Goal: Task Accomplishment & Management: Manage account settings

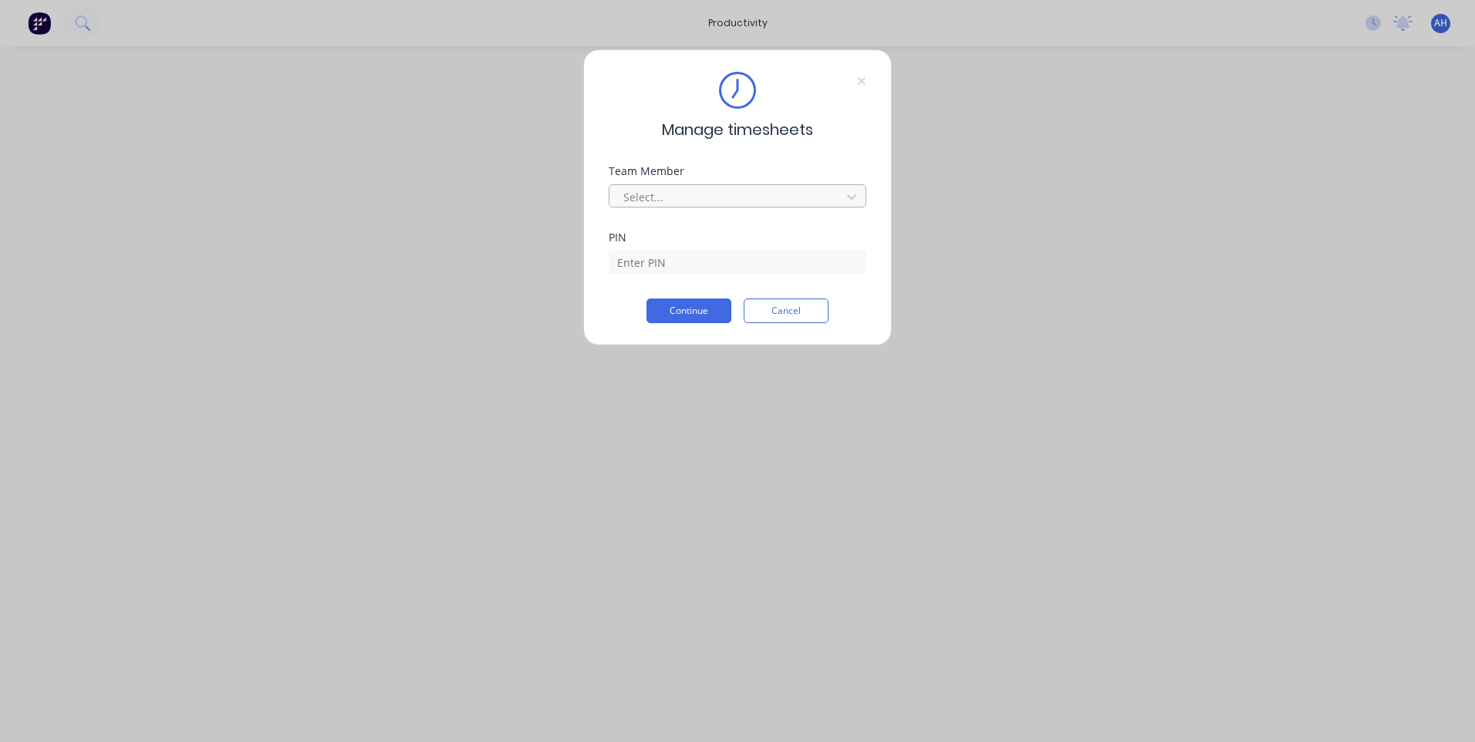
click at [753, 195] on div at bounding box center [727, 197] width 211 height 19
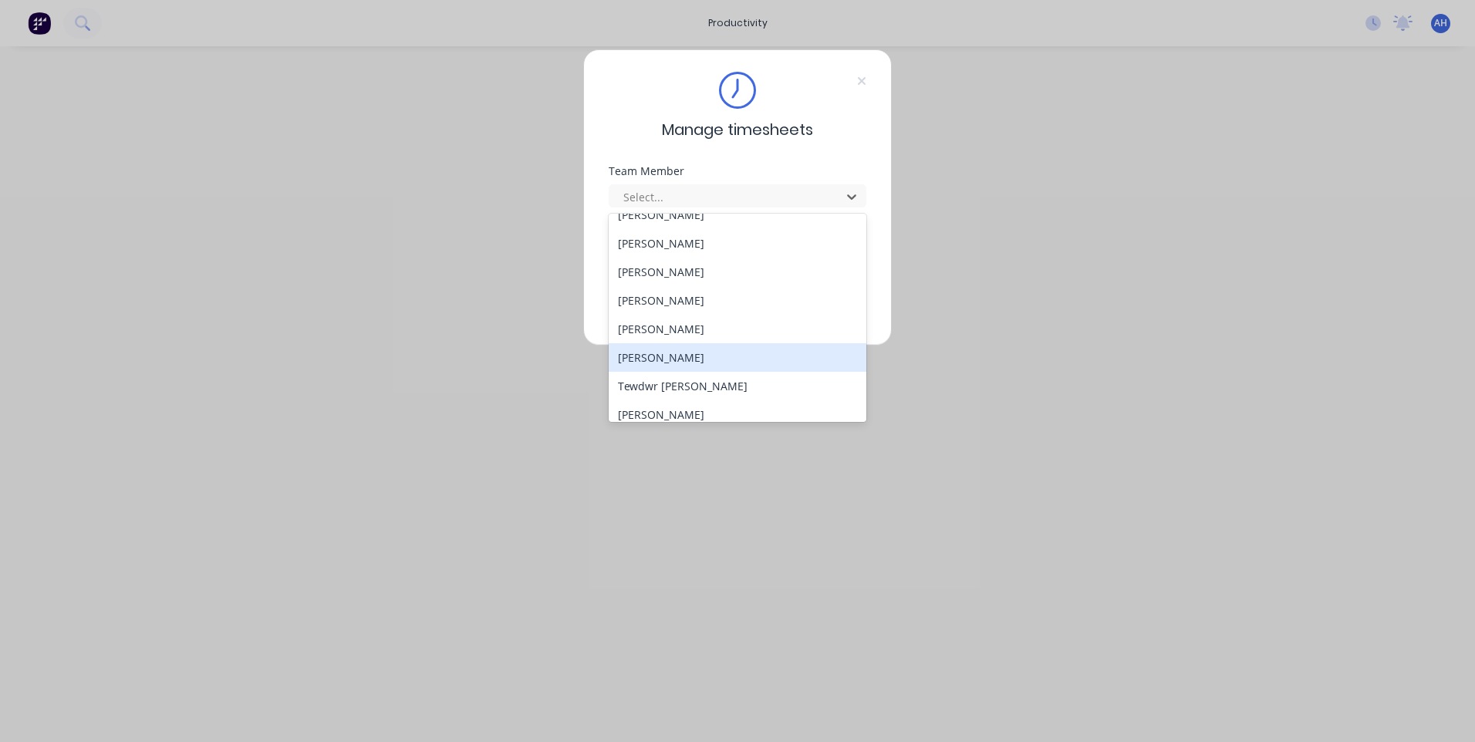
scroll to position [740, 0]
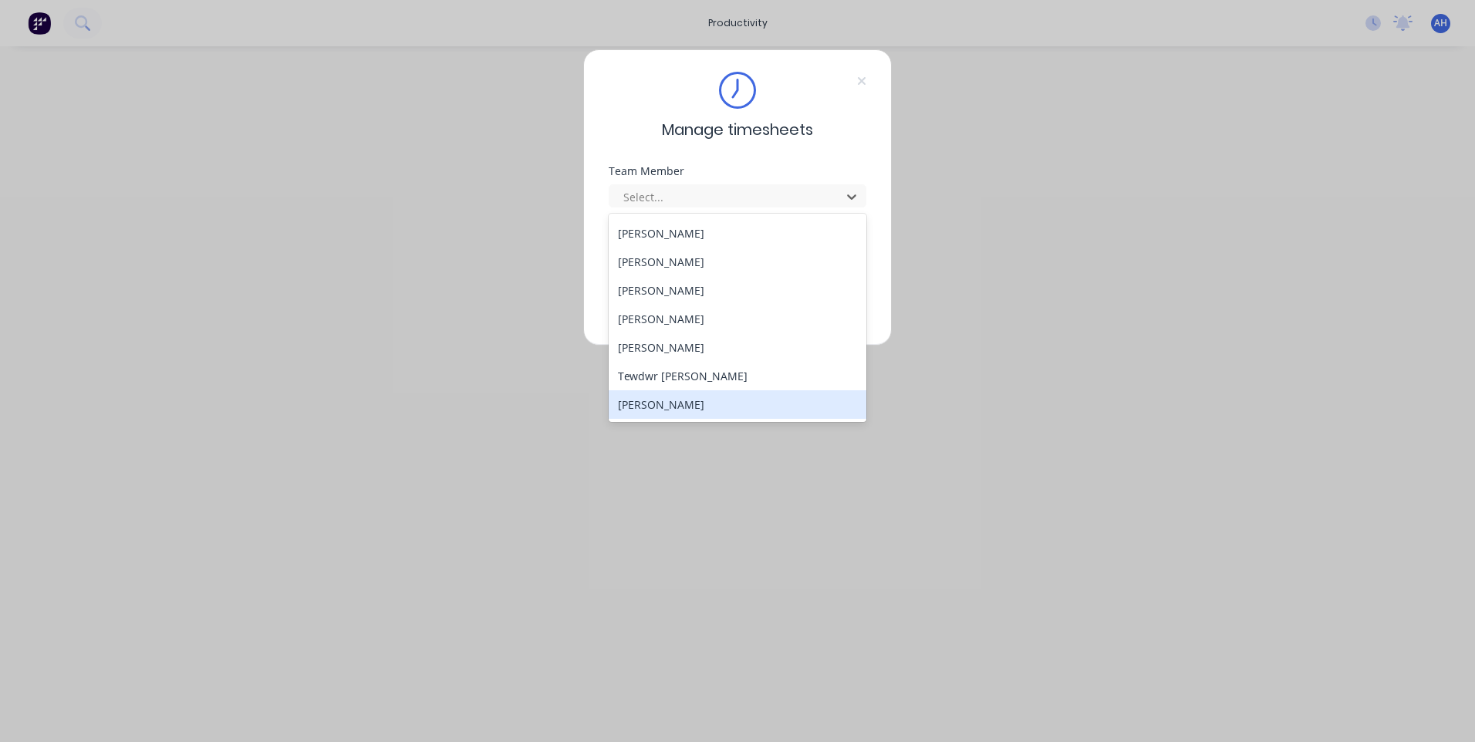
click at [747, 409] on div "[PERSON_NAME]" at bounding box center [738, 404] width 258 height 29
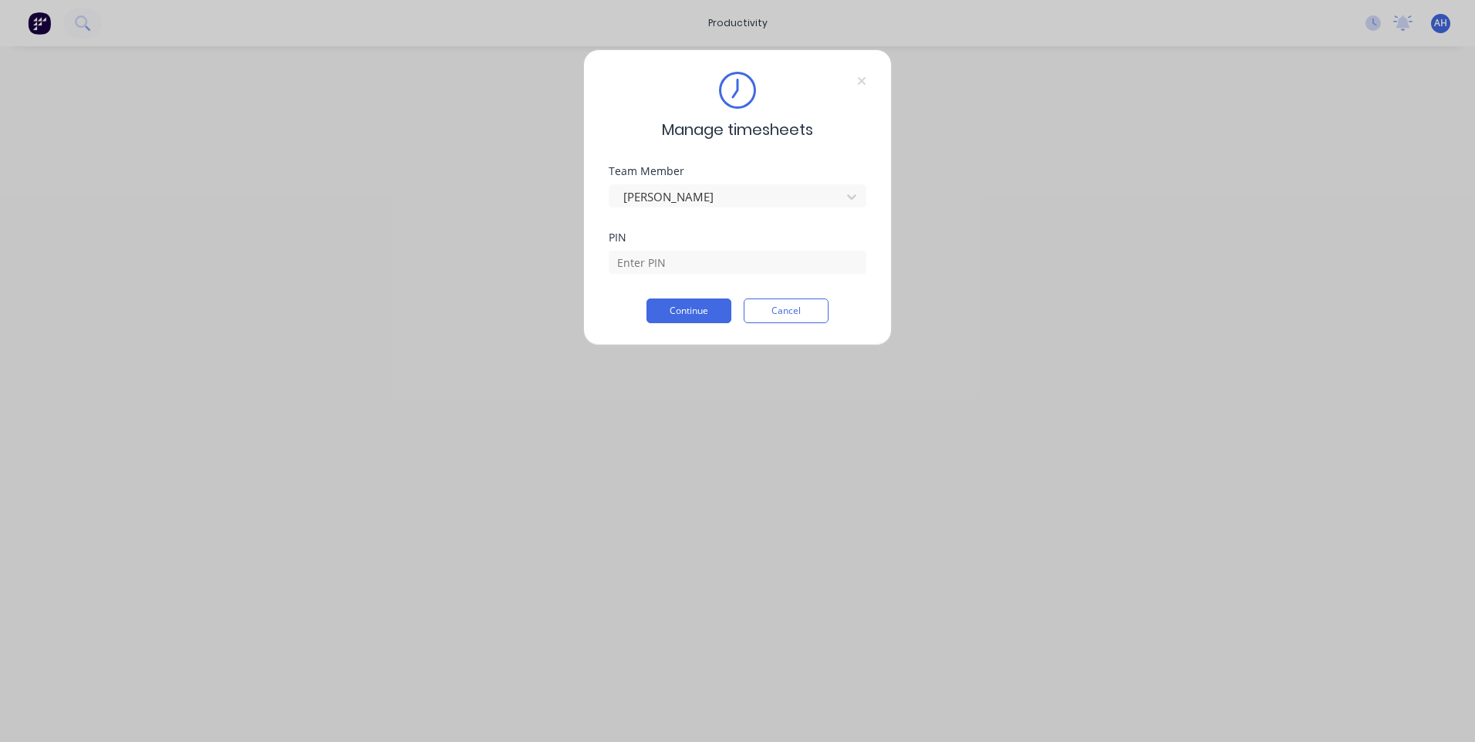
click at [728, 275] on div "PIN" at bounding box center [738, 265] width 258 height 66
click at [727, 267] on input at bounding box center [738, 262] width 258 height 23
type input "9576"
click at [689, 316] on button "Continue" at bounding box center [689, 311] width 85 height 25
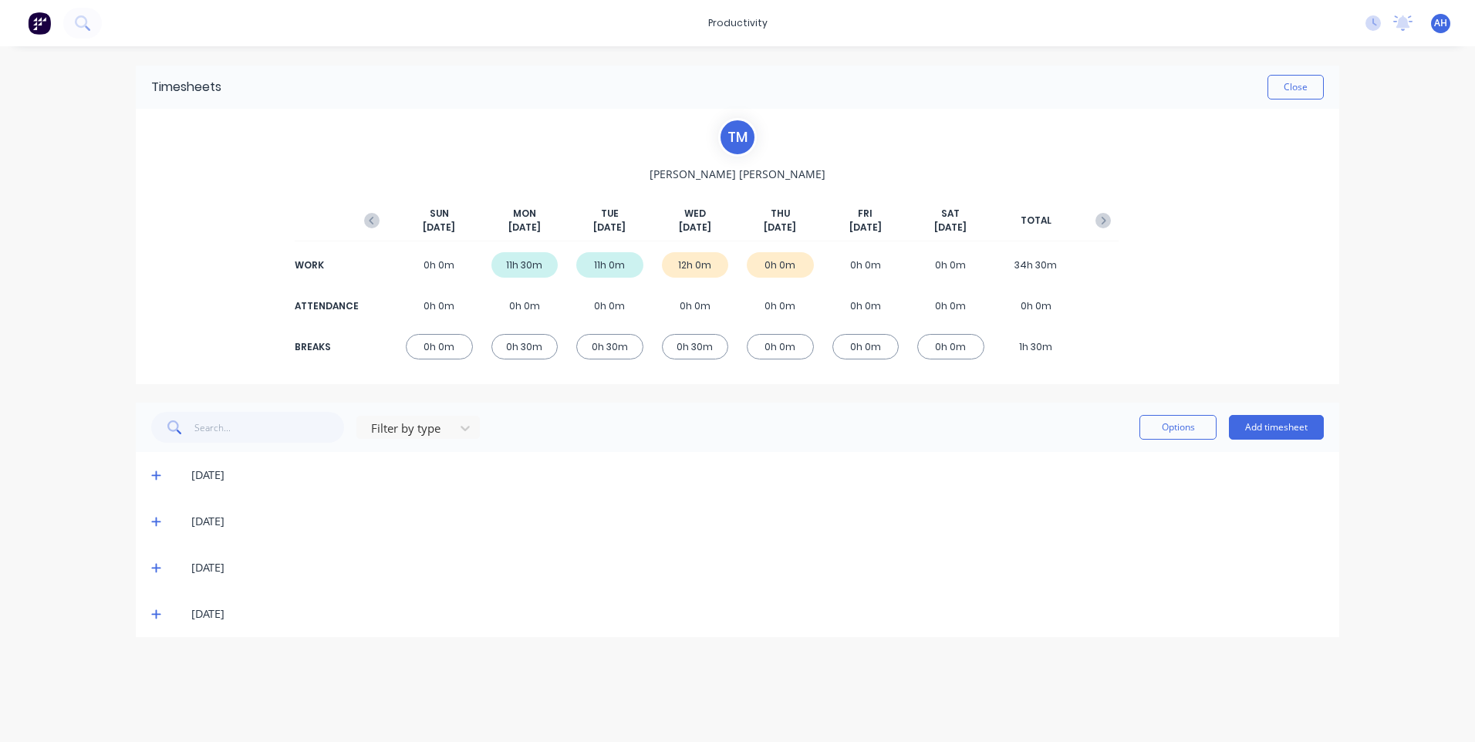
click at [164, 615] on span at bounding box center [158, 613] width 15 height 15
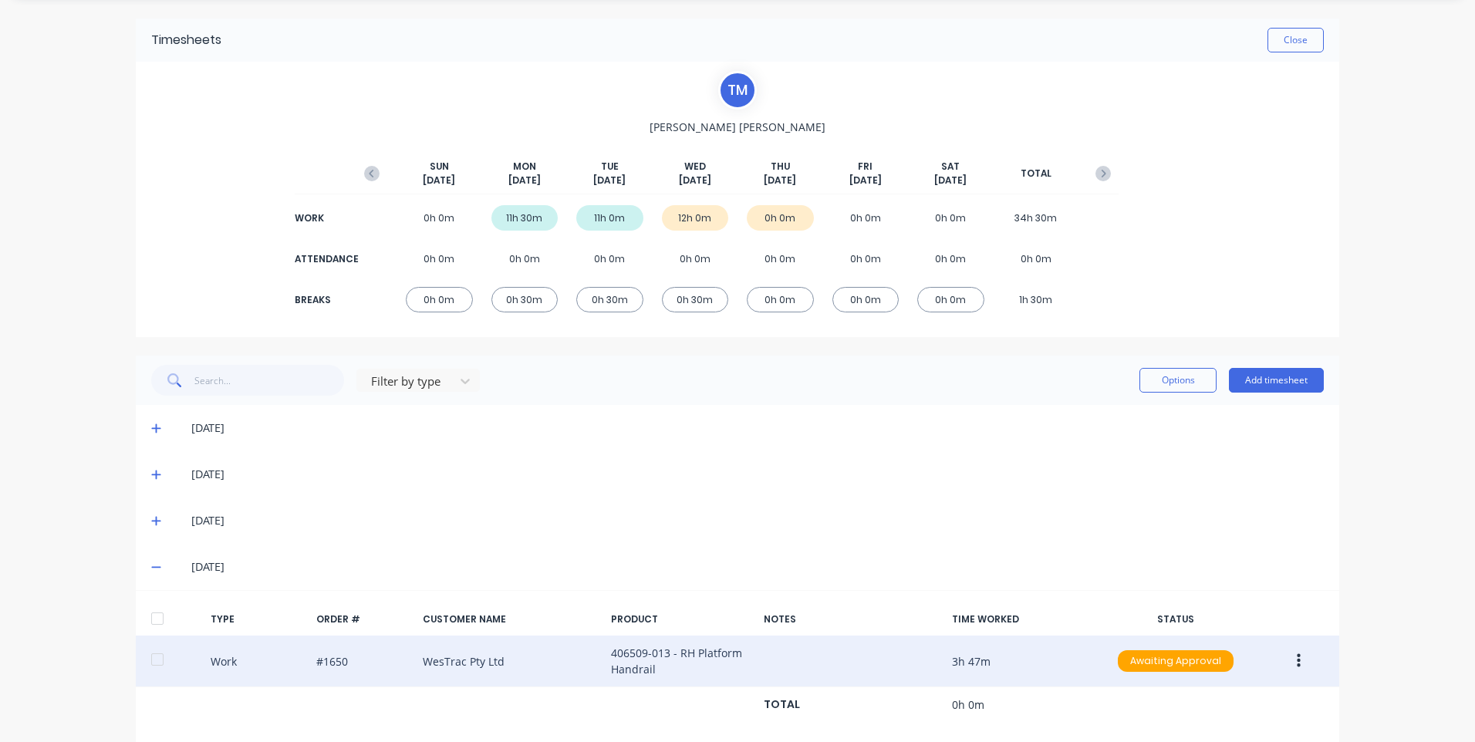
scroll to position [72, 0]
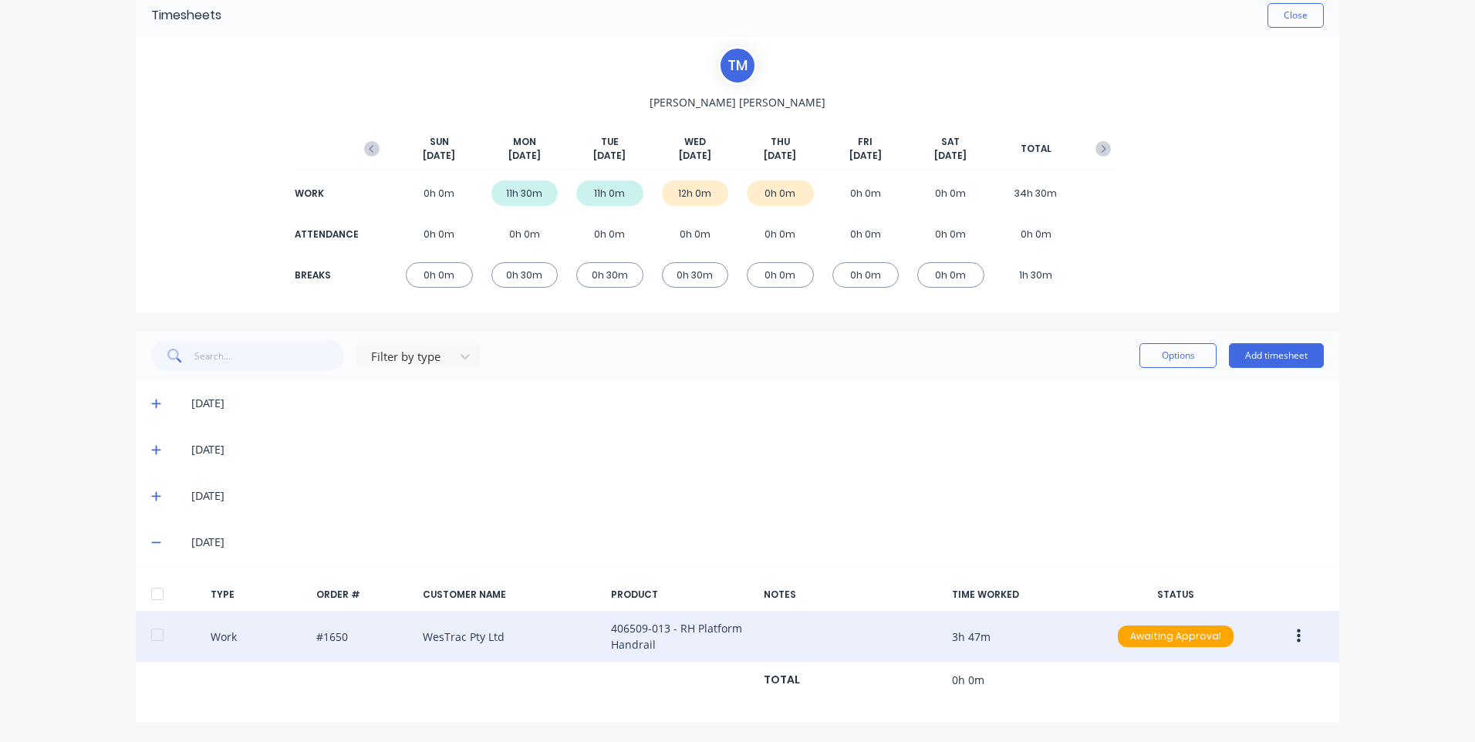
click at [1297, 638] on icon "button" at bounding box center [1299, 636] width 4 height 17
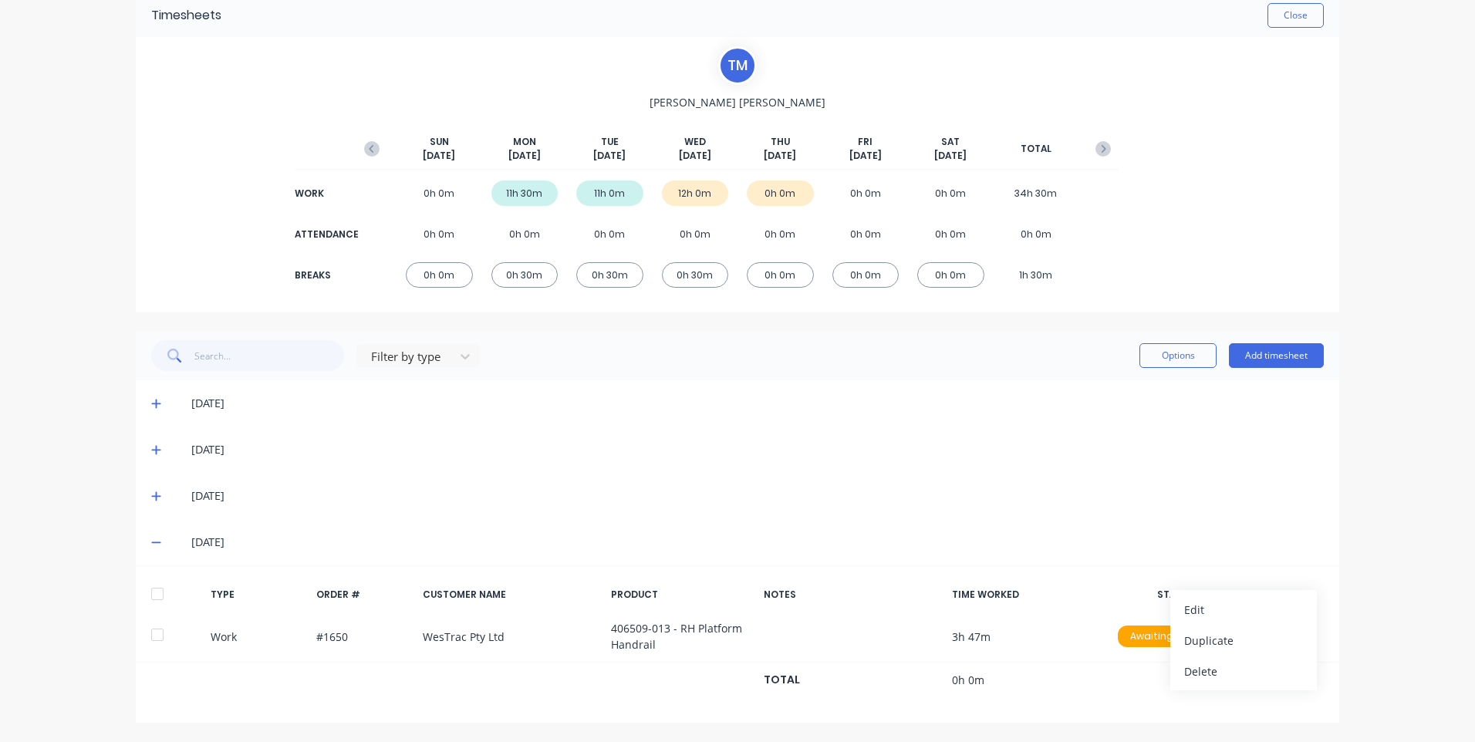
click at [1398, 96] on div "productivity productivity Workflow Planner Delivery Scheduling Timesheets No ne…" at bounding box center [737, 371] width 1475 height 742
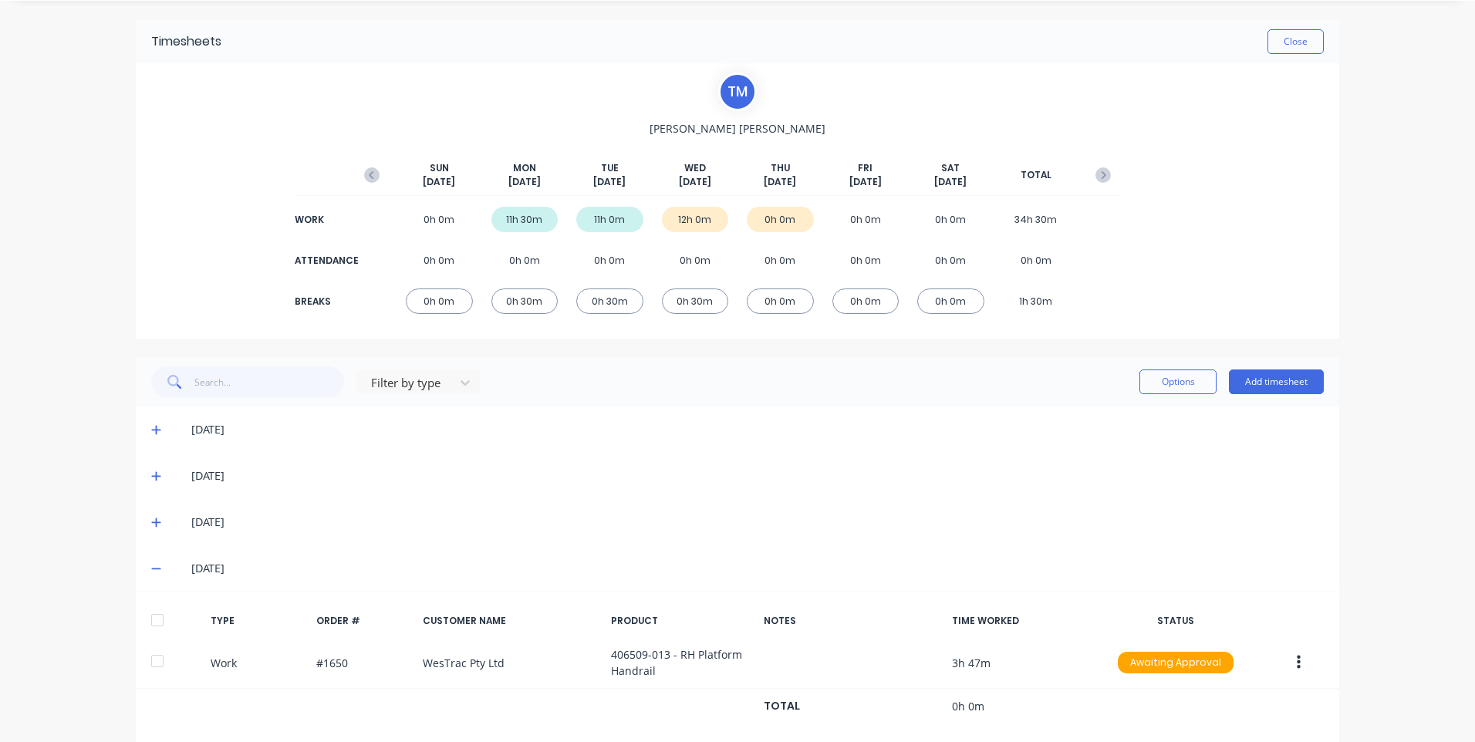
scroll to position [0, 0]
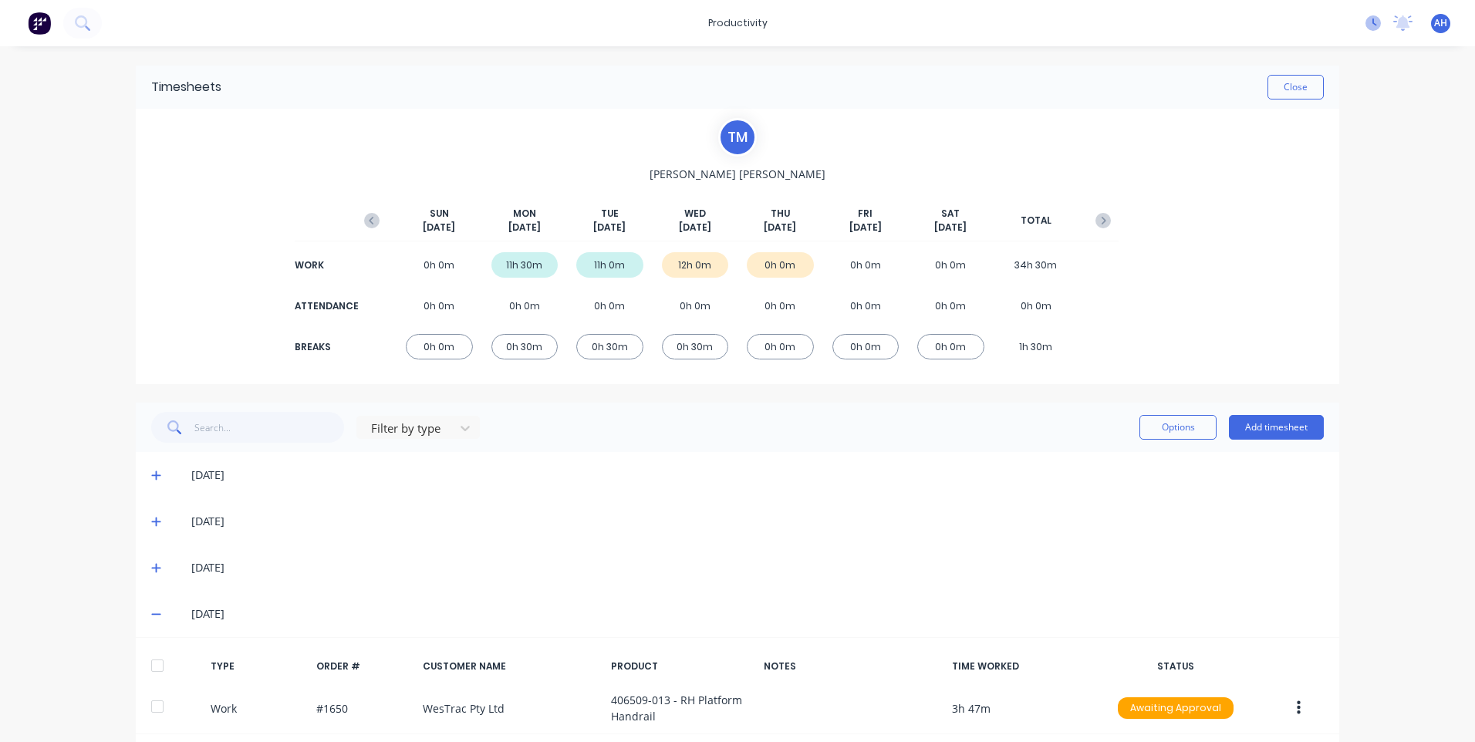
click at [1366, 28] on icon at bounding box center [1373, 22] width 15 height 15
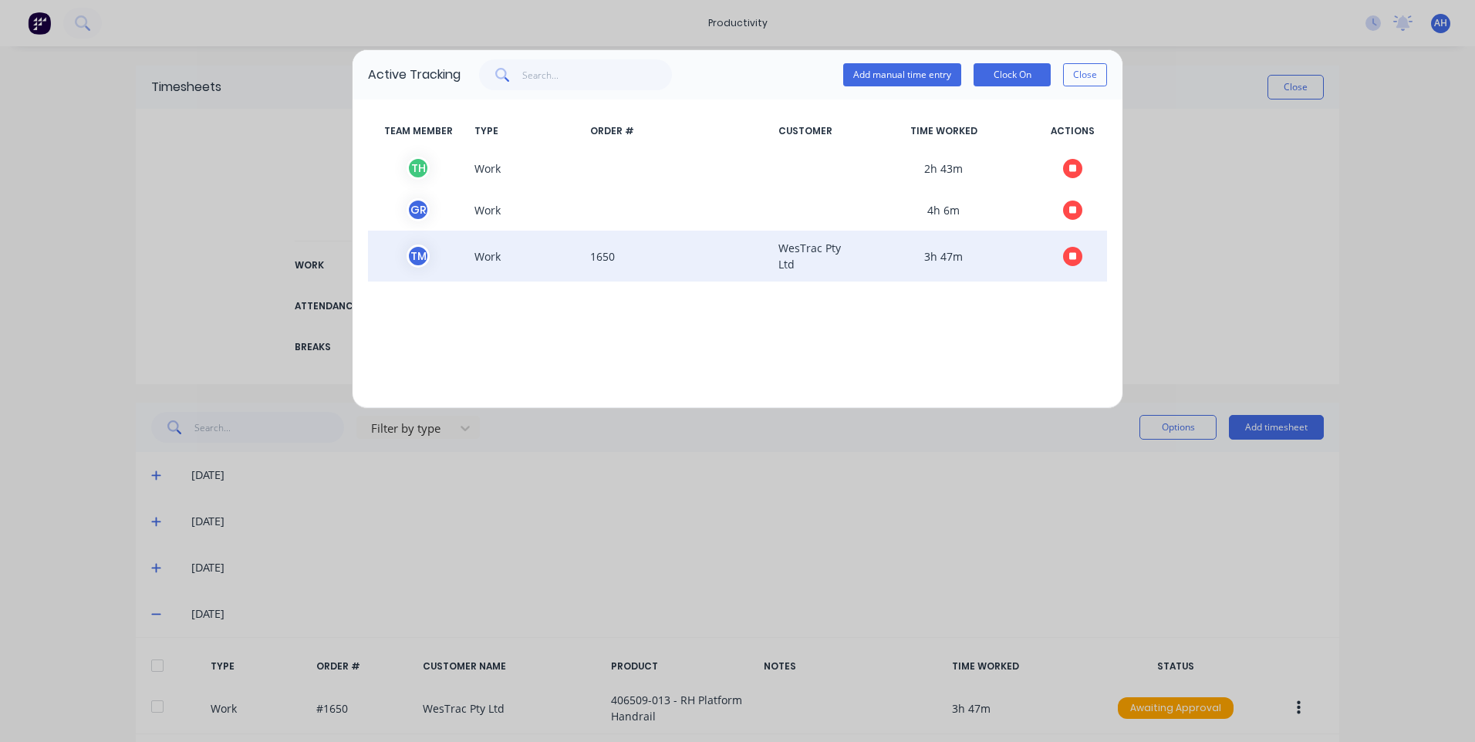
click at [1075, 253] on icon "button" at bounding box center [1073, 256] width 8 height 8
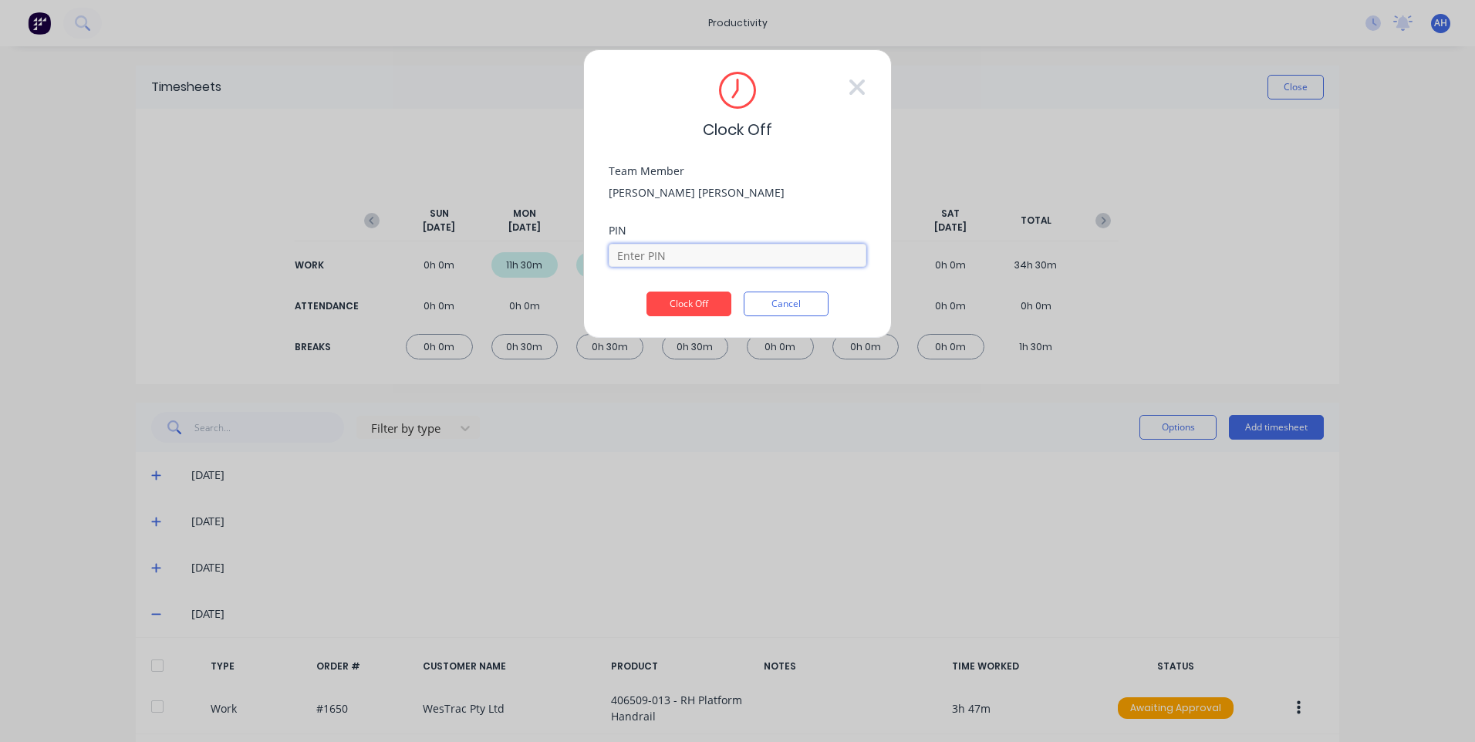
click at [684, 266] on input at bounding box center [738, 255] width 258 height 23
type input "9576"
click at [688, 293] on button "Clock Off" at bounding box center [689, 304] width 85 height 25
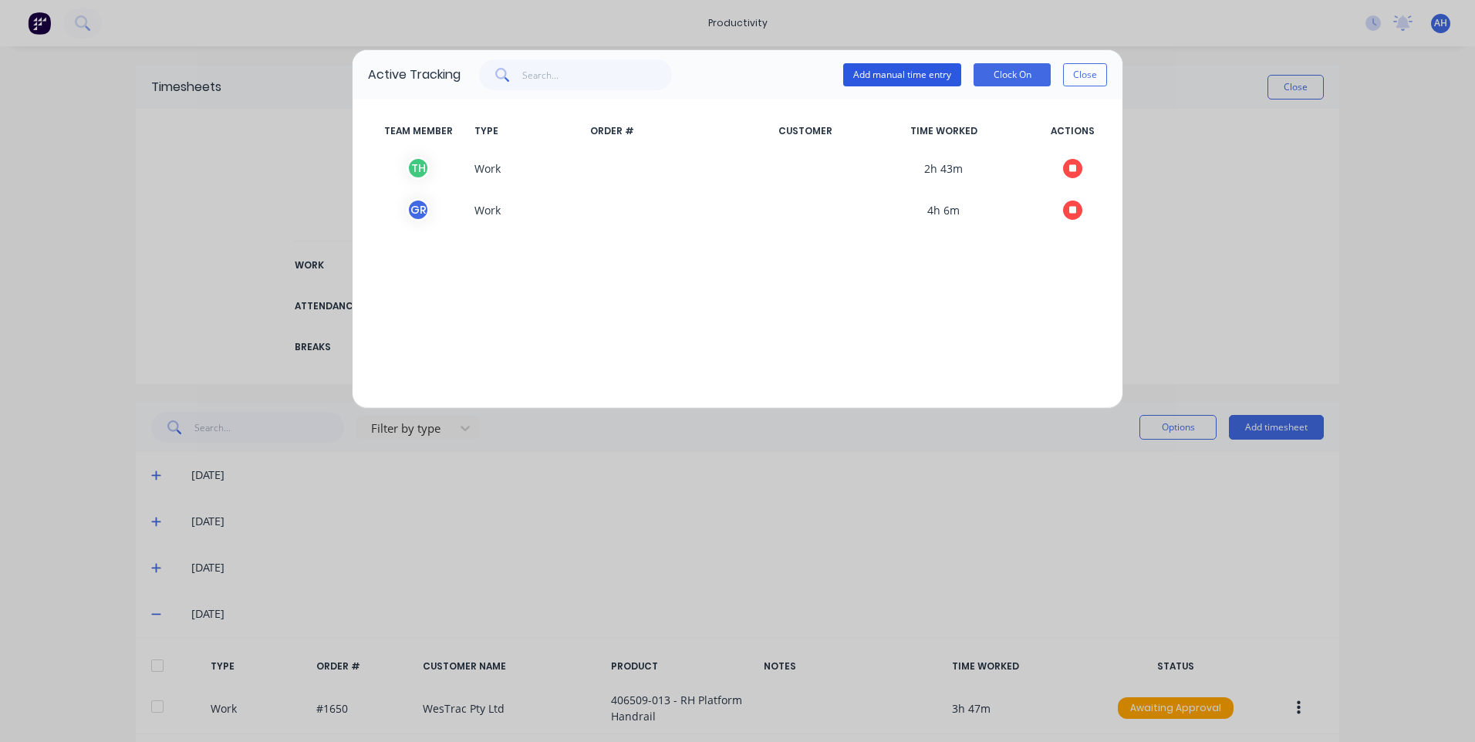
click at [929, 76] on button "Add manual time entry" at bounding box center [902, 74] width 118 height 23
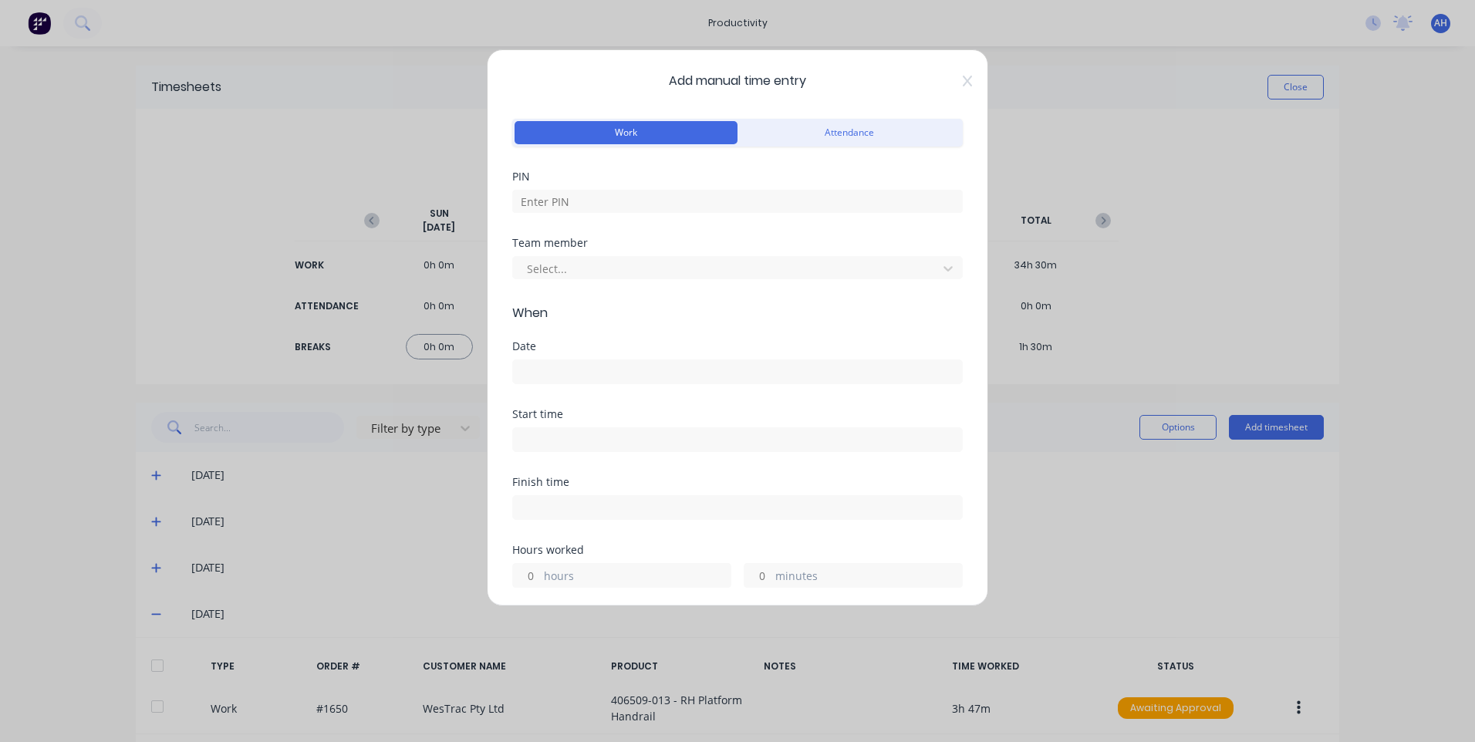
click at [954, 88] on div "Add manual time entry Work Attendance PIN Team member Select... When Date Start…" at bounding box center [738, 327] width 502 height 557
click at [961, 78] on div "Add manual time entry Work Attendance PIN Team member Select... When Date Start…" at bounding box center [738, 327] width 502 height 557
click at [963, 82] on icon at bounding box center [967, 81] width 9 height 11
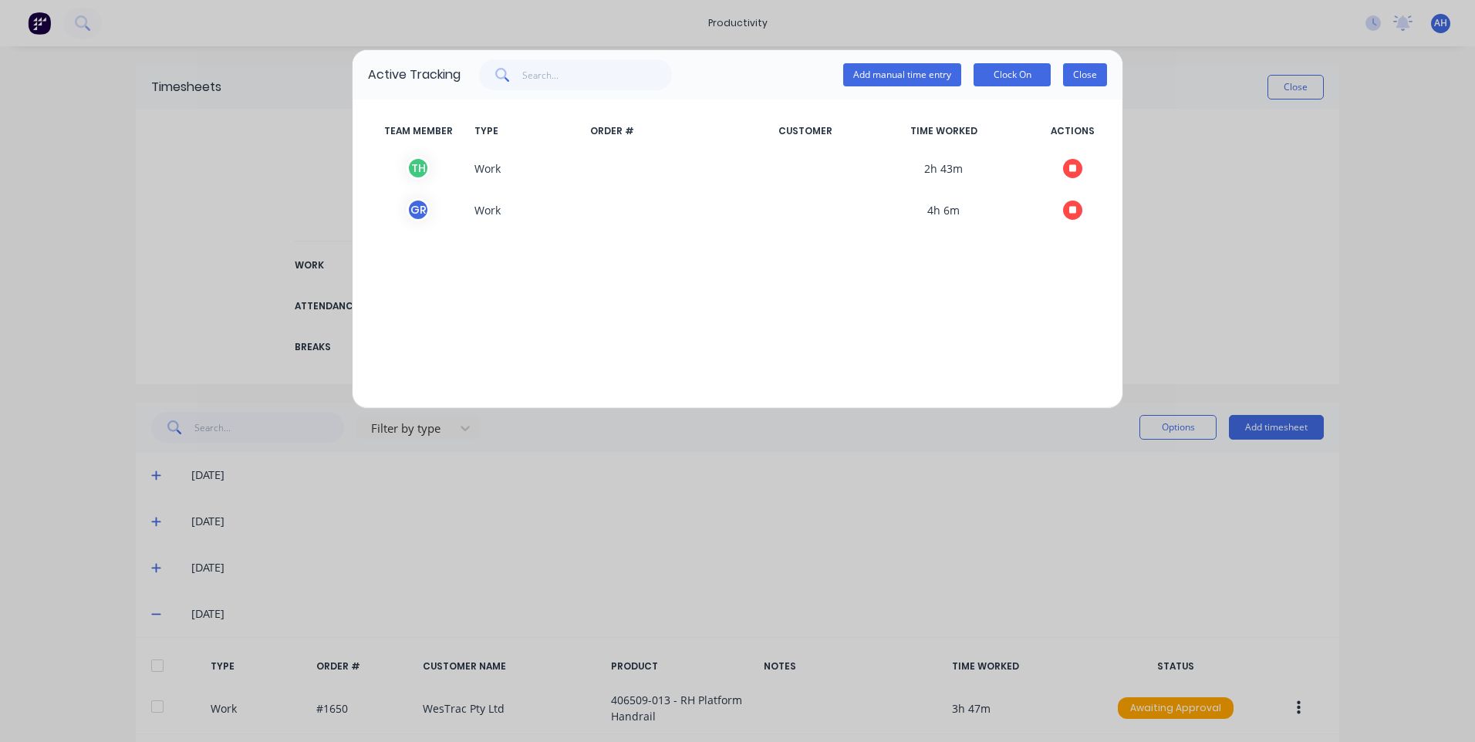
click at [1097, 83] on button "Close" at bounding box center [1085, 74] width 44 height 23
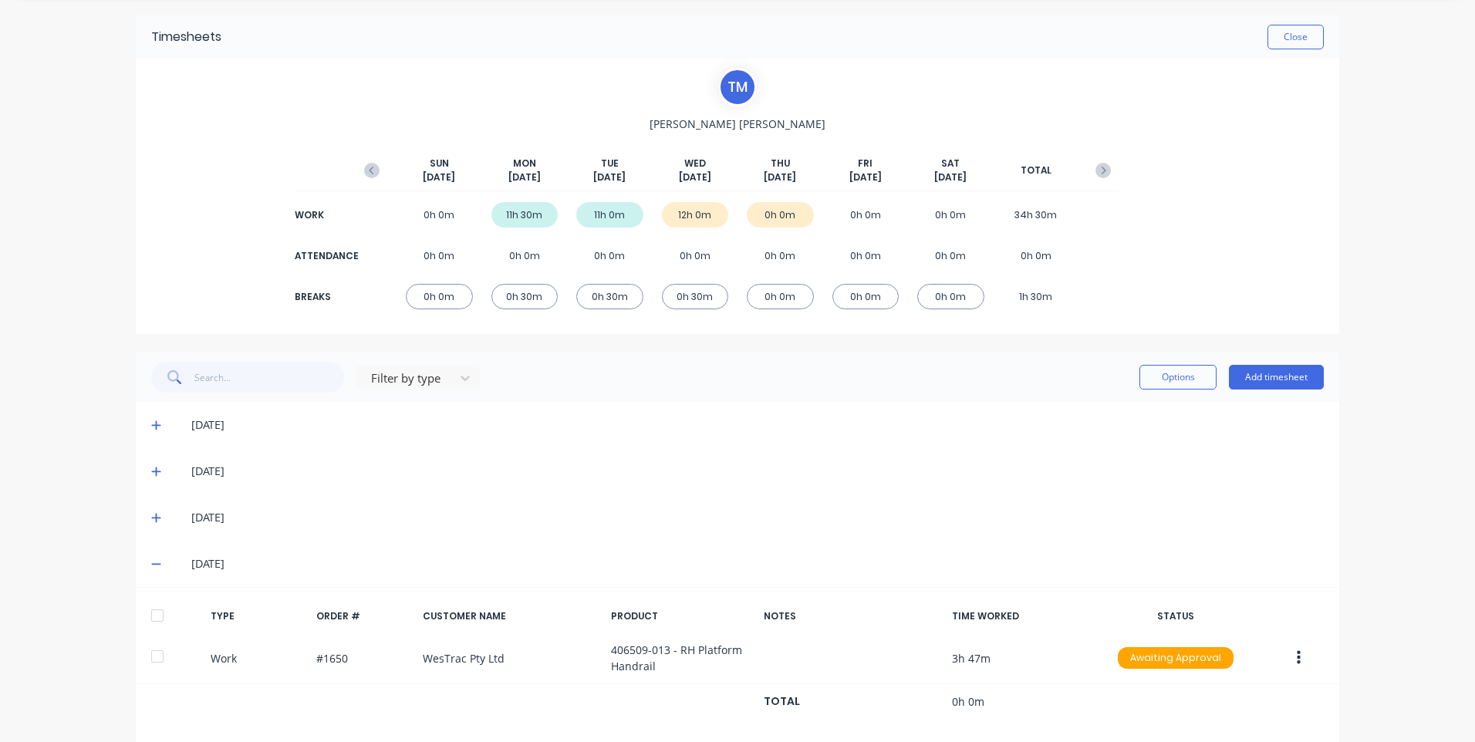
scroll to position [72, 0]
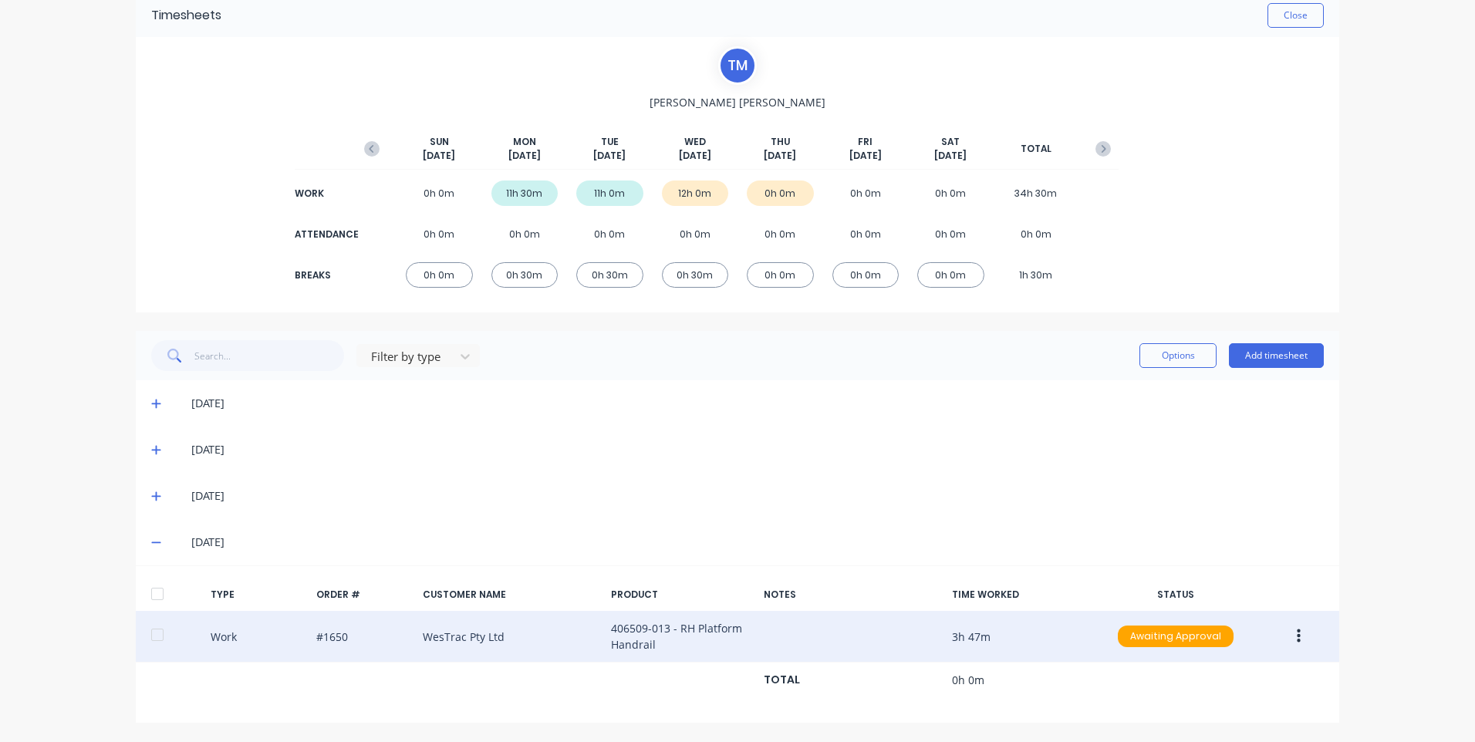
click at [1283, 627] on button "button" at bounding box center [1299, 637] width 36 height 28
click at [1224, 608] on div "Edit" at bounding box center [1243, 610] width 119 height 22
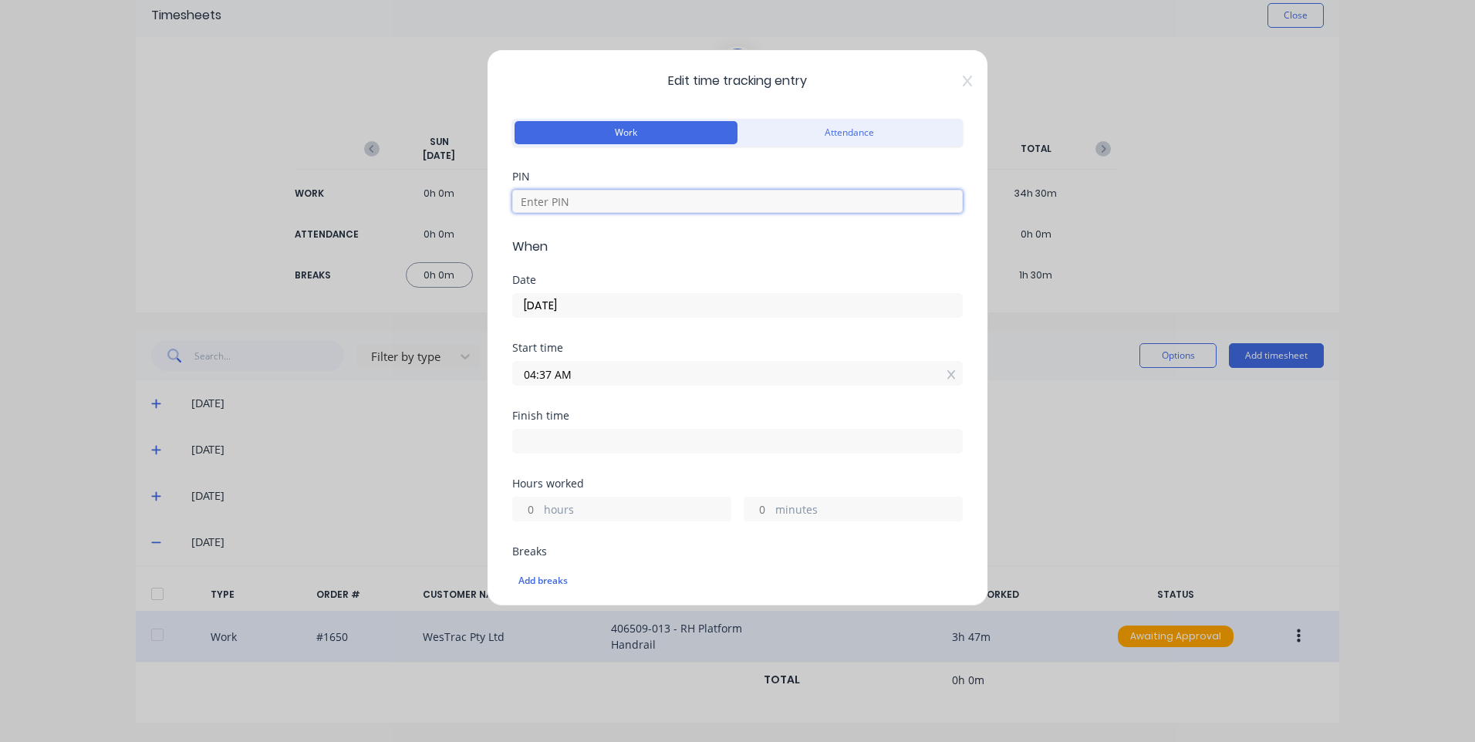
click at [618, 199] on input at bounding box center [737, 201] width 451 height 23
type input "9576"
click at [592, 377] on input "04:37 AM" at bounding box center [737, 373] width 449 height 23
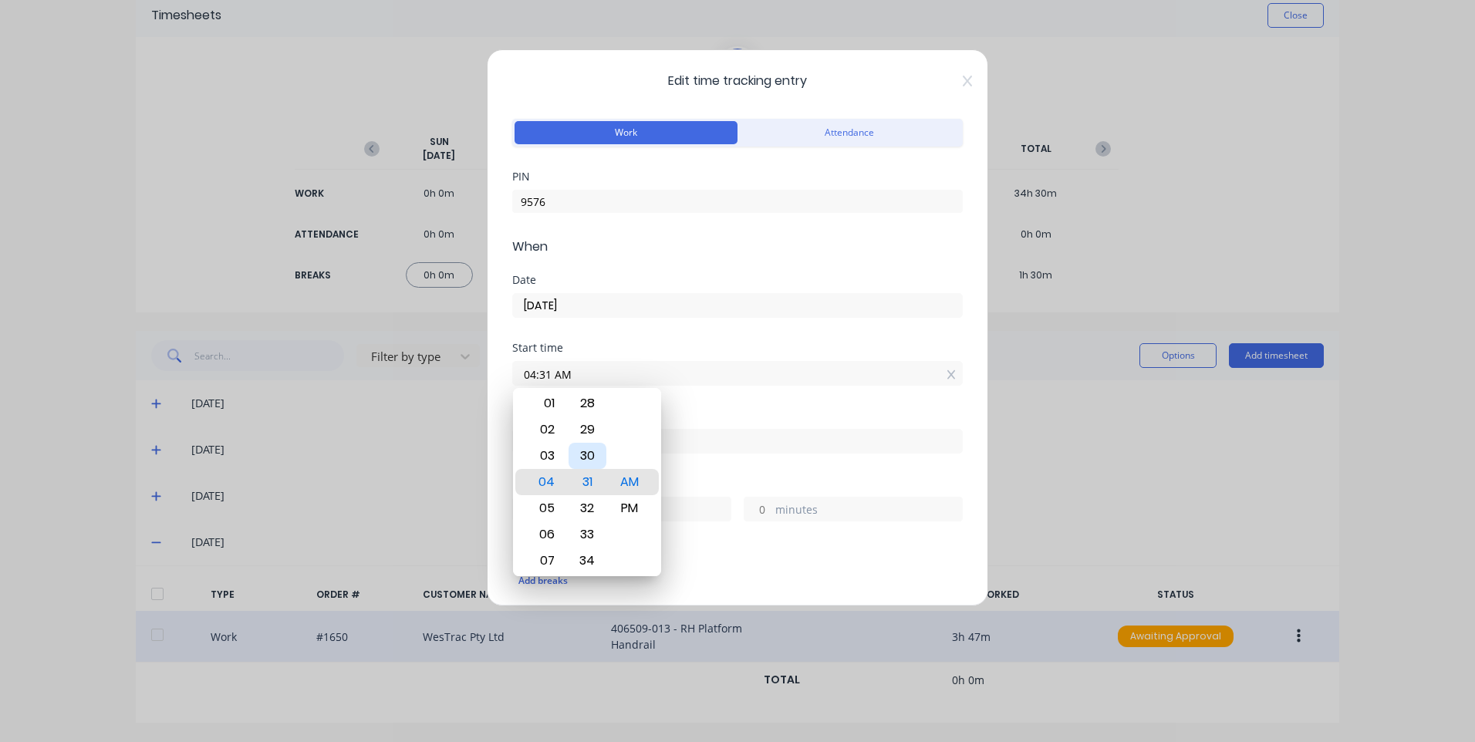
type input "04:30 AM"
click at [626, 476] on div "AM" at bounding box center [630, 482] width 38 height 26
click at [780, 421] on div "Finish time" at bounding box center [737, 431] width 451 height 43
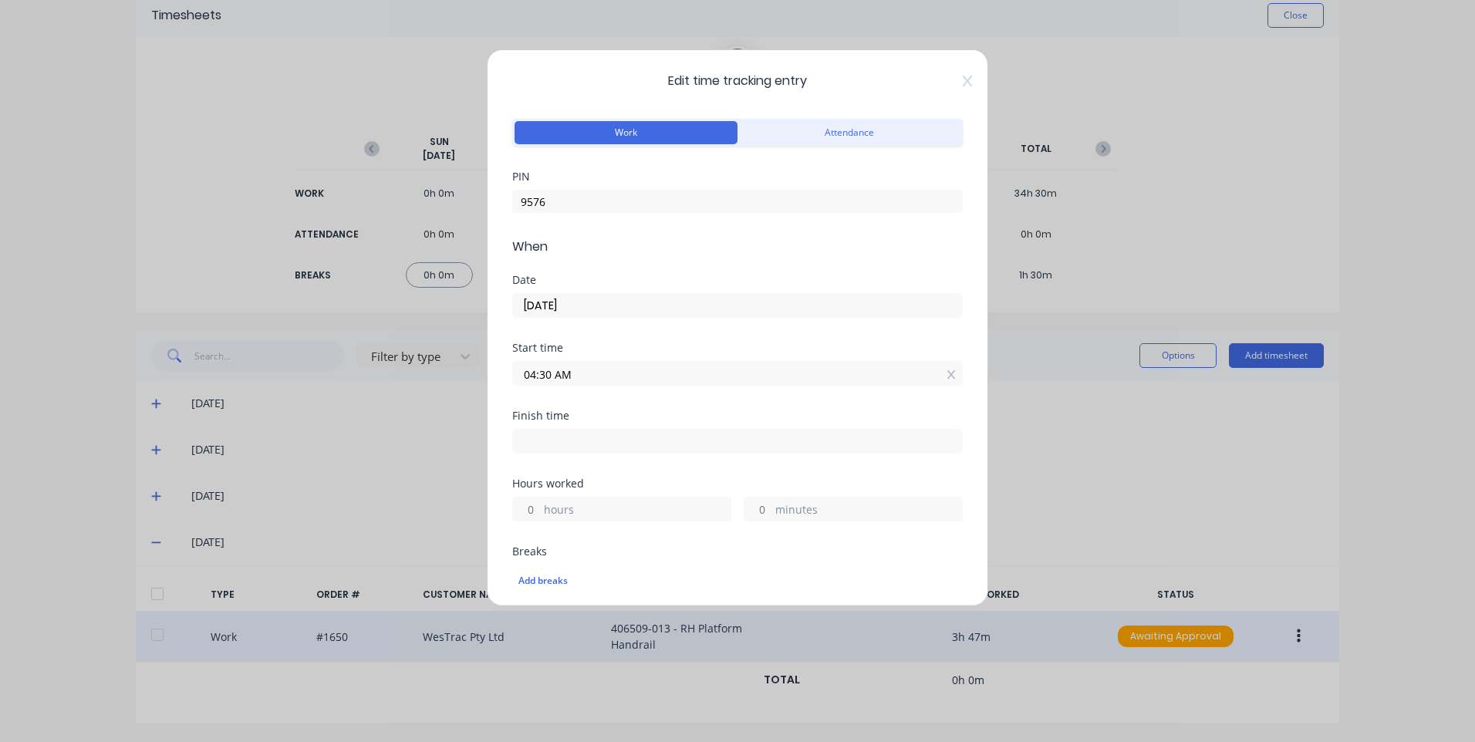
click at [672, 435] on input at bounding box center [737, 441] width 449 height 23
type input "08:25 AM"
type input "3"
type input "55"
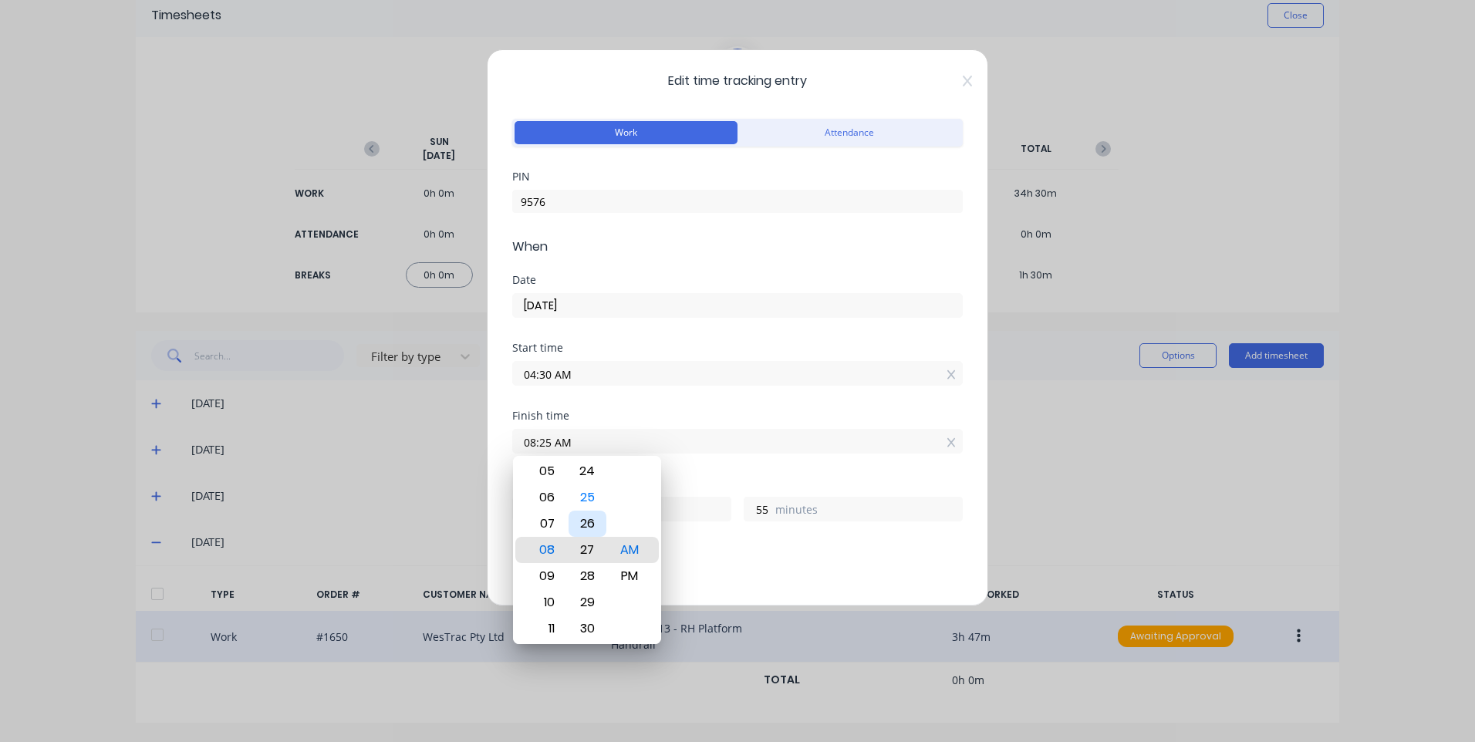
type input "08:27 AM"
type input "57"
type input "08:28 AM"
type input "58"
type input "08:29 AM"
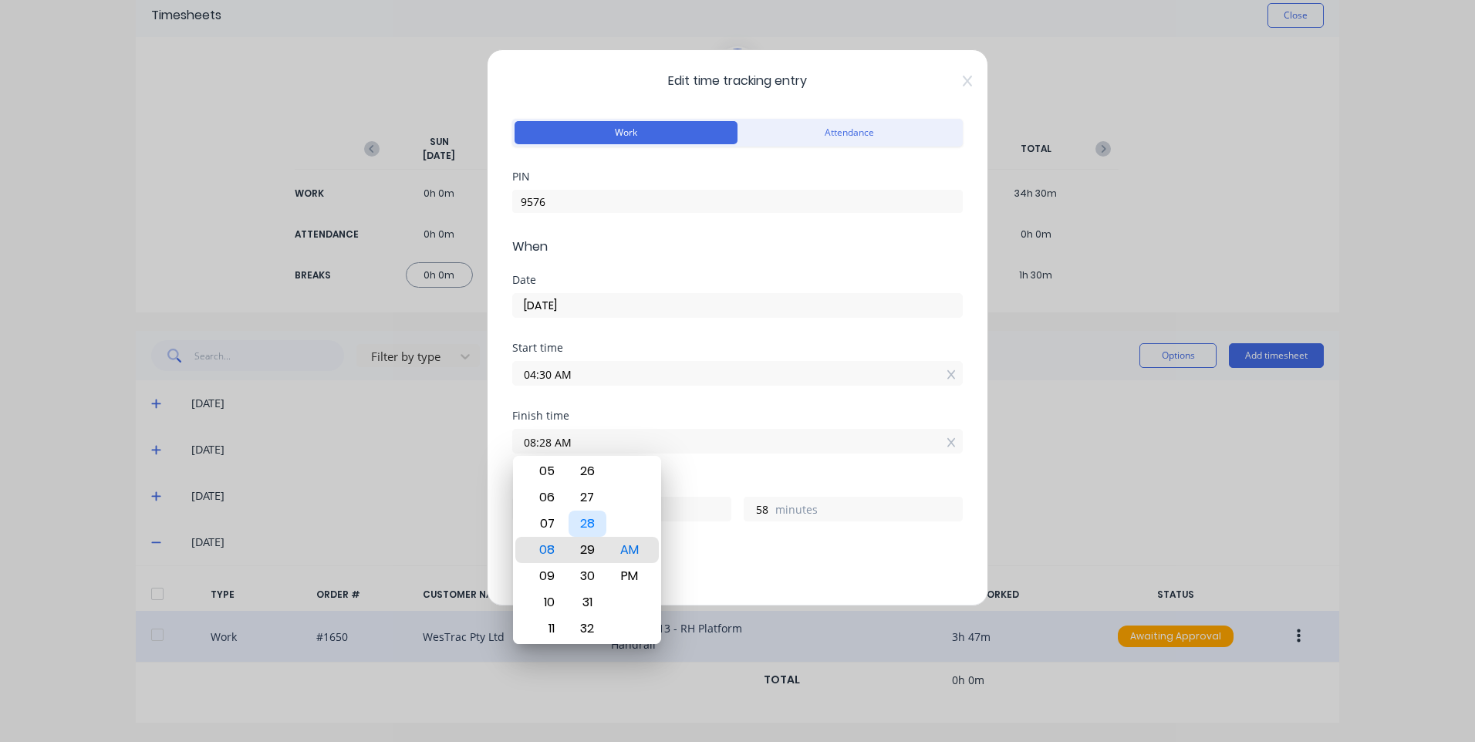
type input "59"
type input "08:30 AM"
type input "4"
type input "0"
click at [628, 543] on div "AM" at bounding box center [630, 550] width 38 height 26
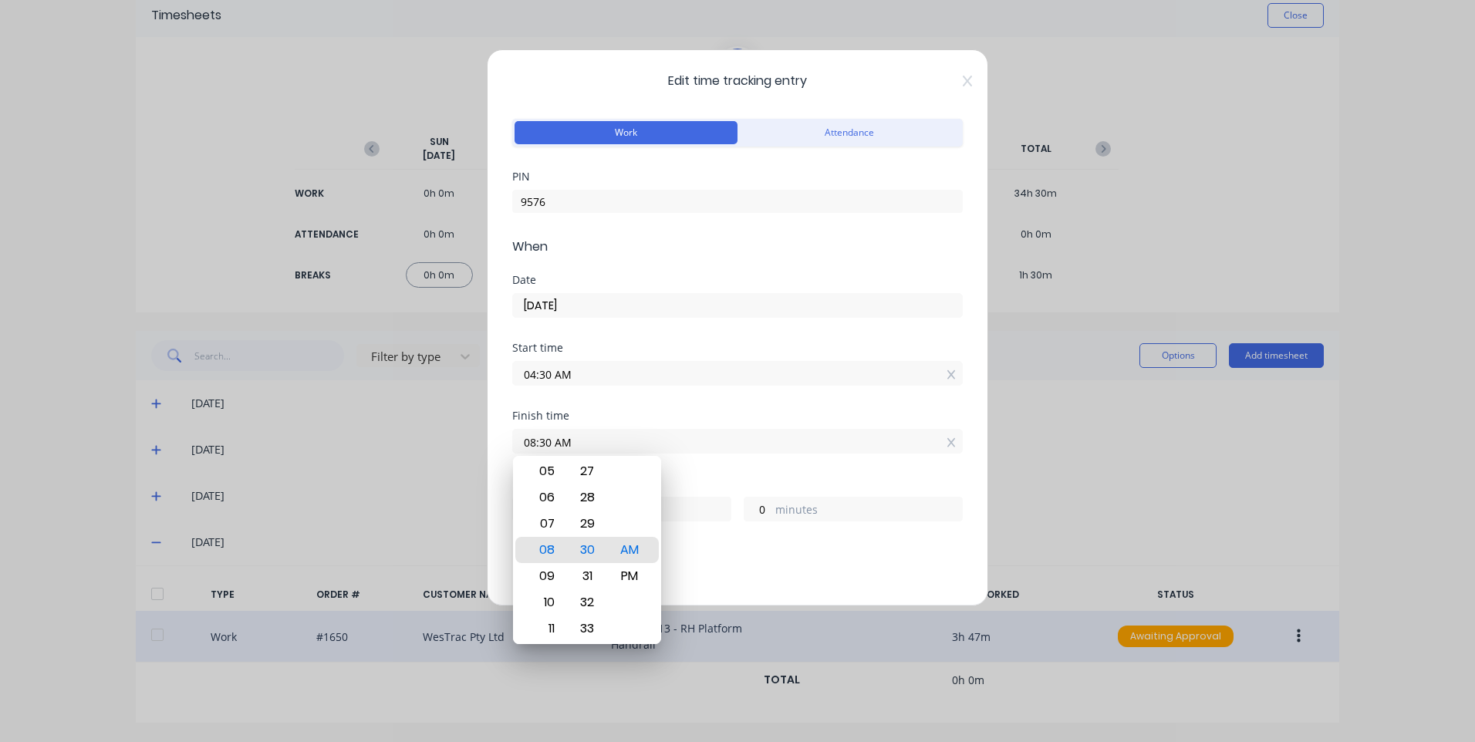
click at [764, 477] on form "Work Attendance PIN 9576 When Date [DATE] Start time 04:30 AM Finish time 08:30…" at bounding box center [737, 707] width 451 height 1184
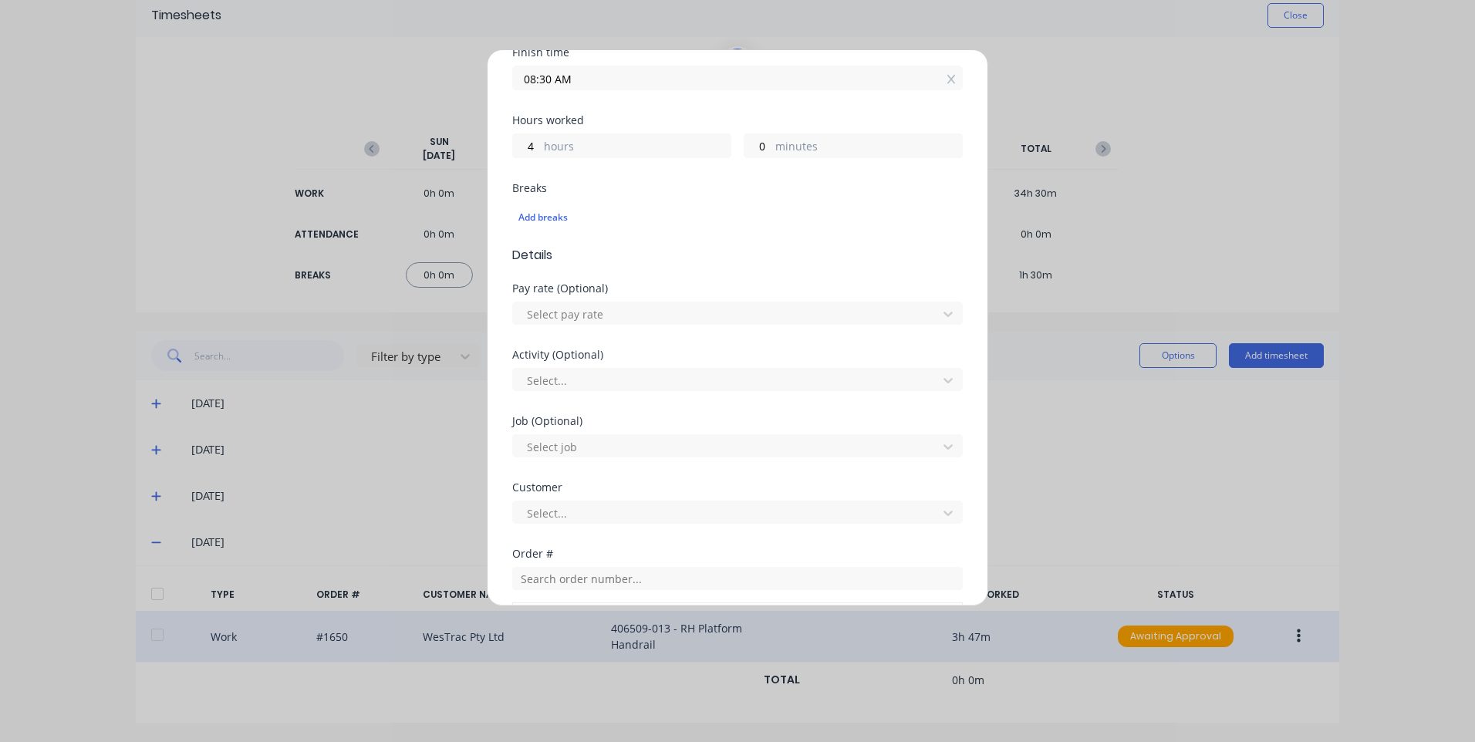
scroll to position [386, 0]
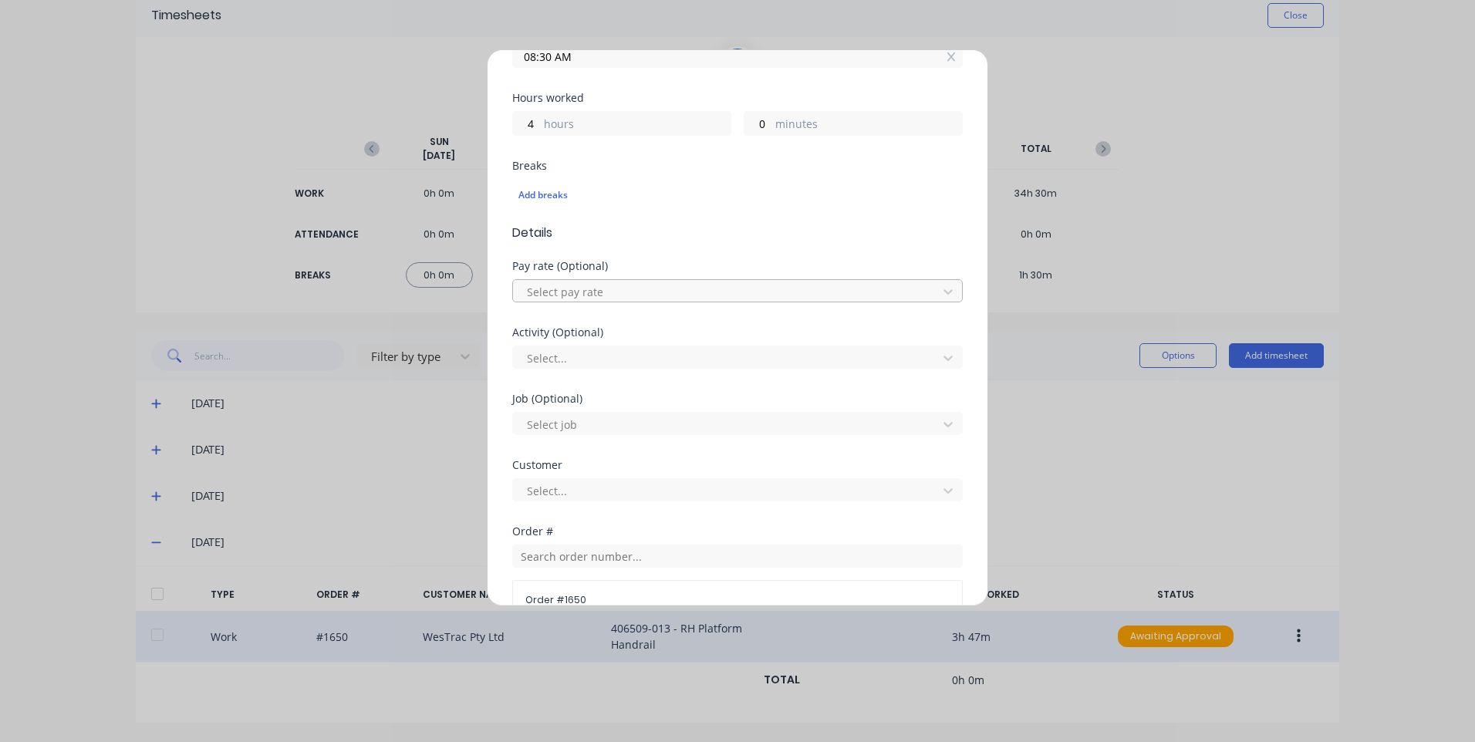
click at [677, 285] on div at bounding box center [727, 291] width 404 height 19
click at [647, 355] on div at bounding box center [727, 358] width 404 height 19
type input "man"
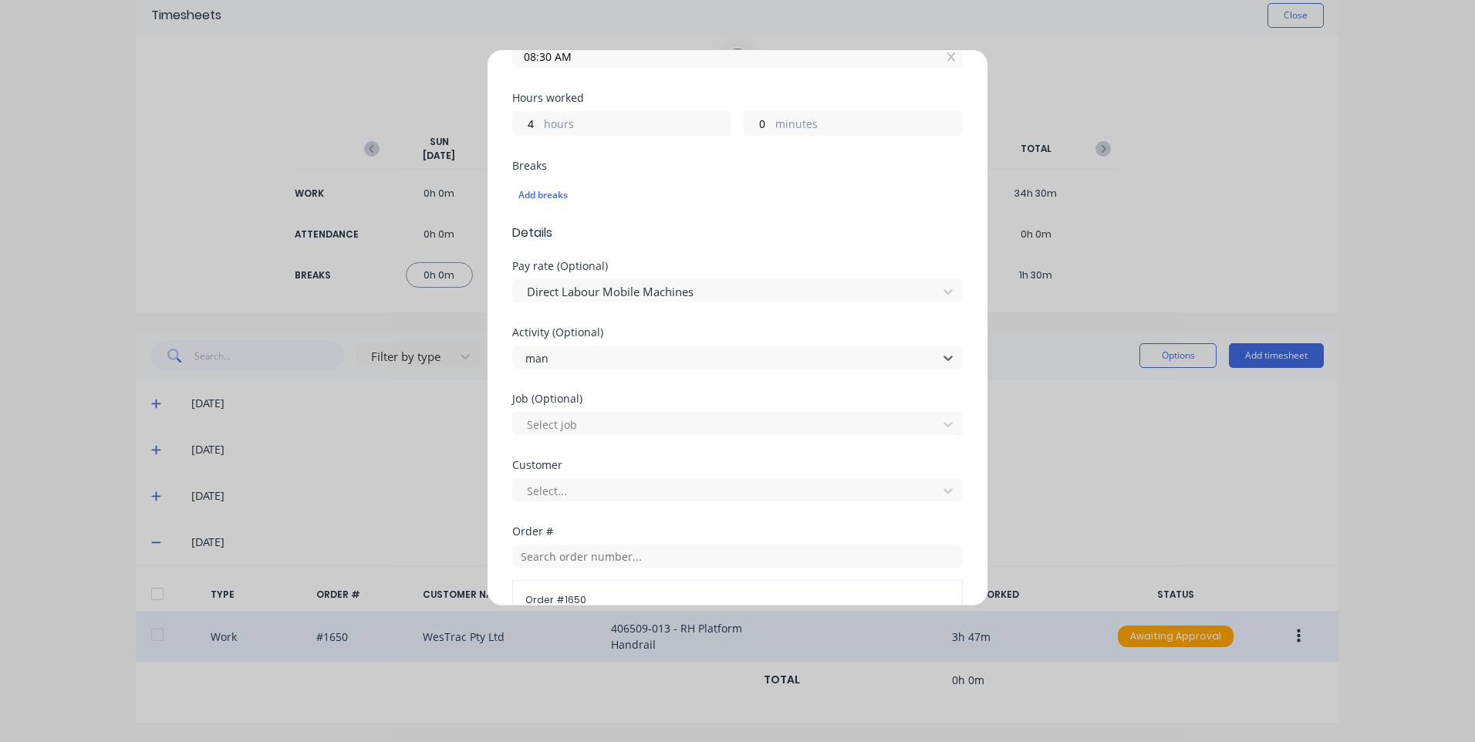
click at [637, 420] on div at bounding box center [727, 424] width 404 height 19
click at [681, 390] on div "Activity (Optional) Manufacturing" at bounding box center [737, 360] width 451 height 66
click at [653, 432] on div at bounding box center [727, 424] width 404 height 19
type input "1650"
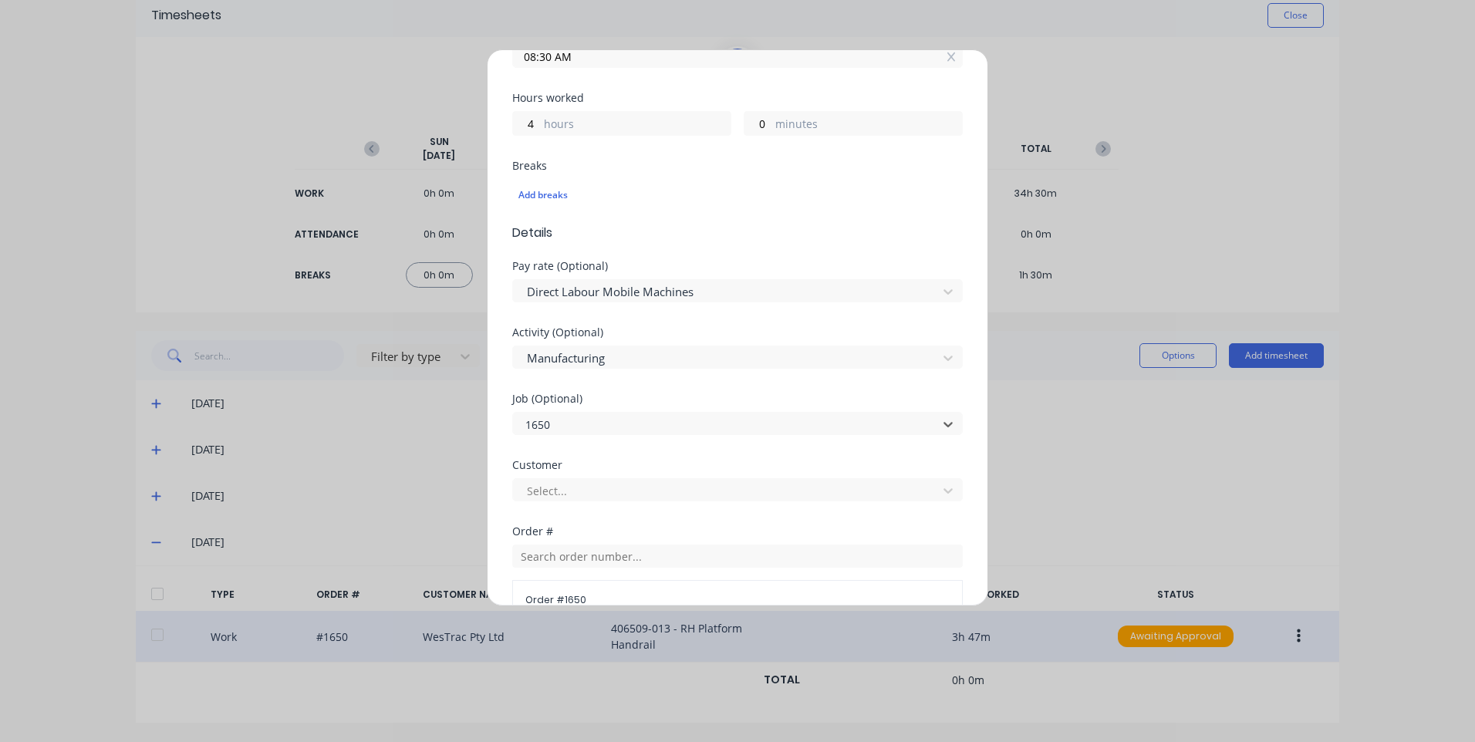
click at [647, 484] on div at bounding box center [727, 490] width 404 height 19
type input "w"
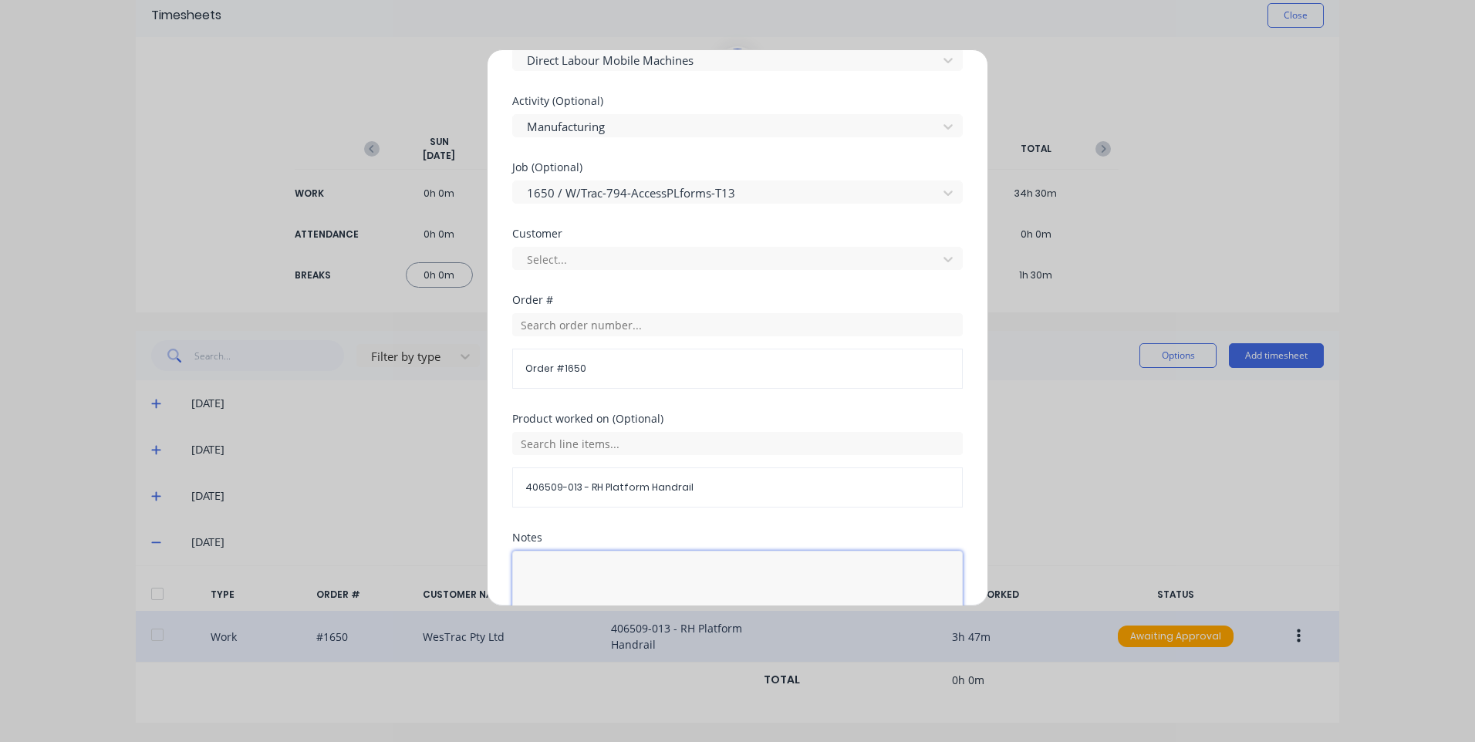
click at [612, 556] on textarea at bounding box center [737, 592] width 451 height 82
type textarea "customer westrac"
click at [660, 441] on input "text" at bounding box center [737, 443] width 451 height 23
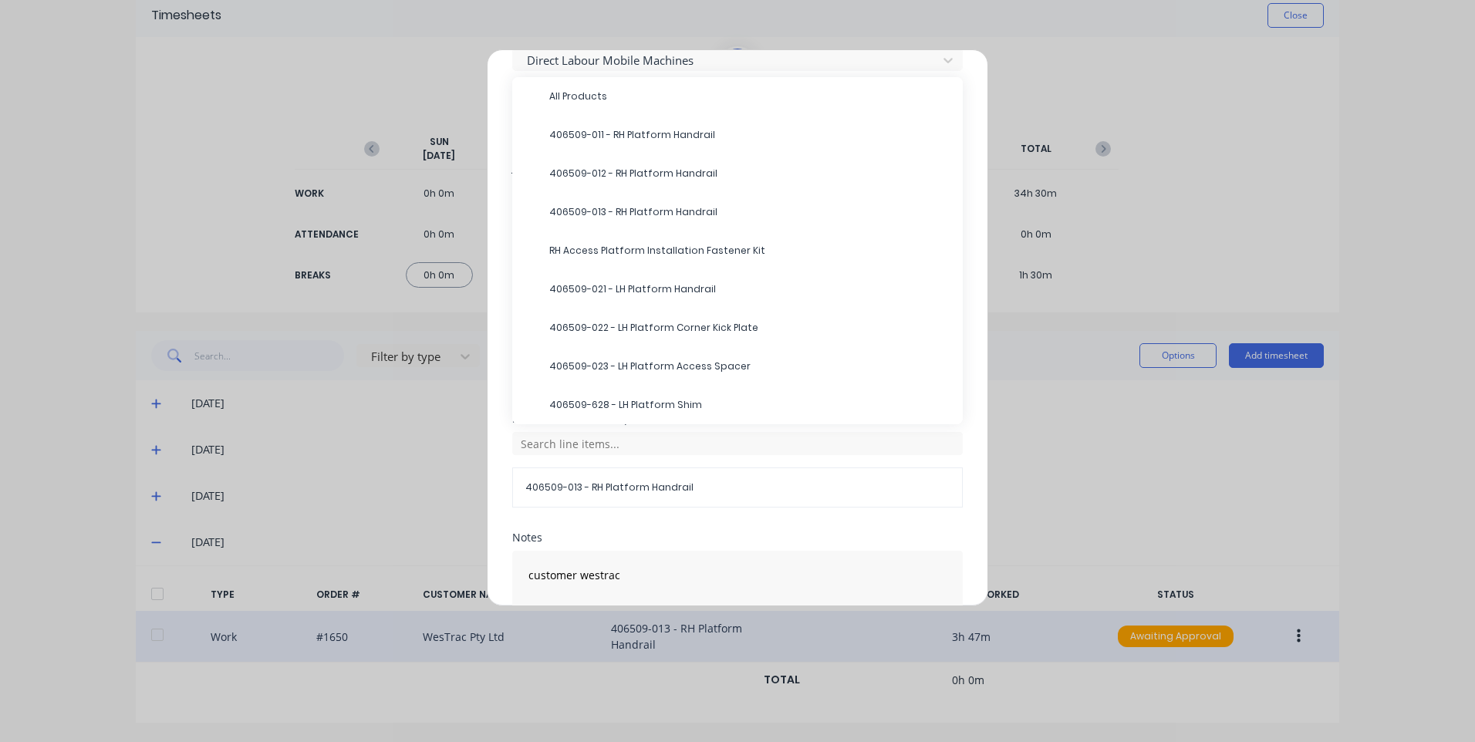
click at [785, 494] on span "406509-013 - RH Platform Handrail" at bounding box center [737, 488] width 424 height 14
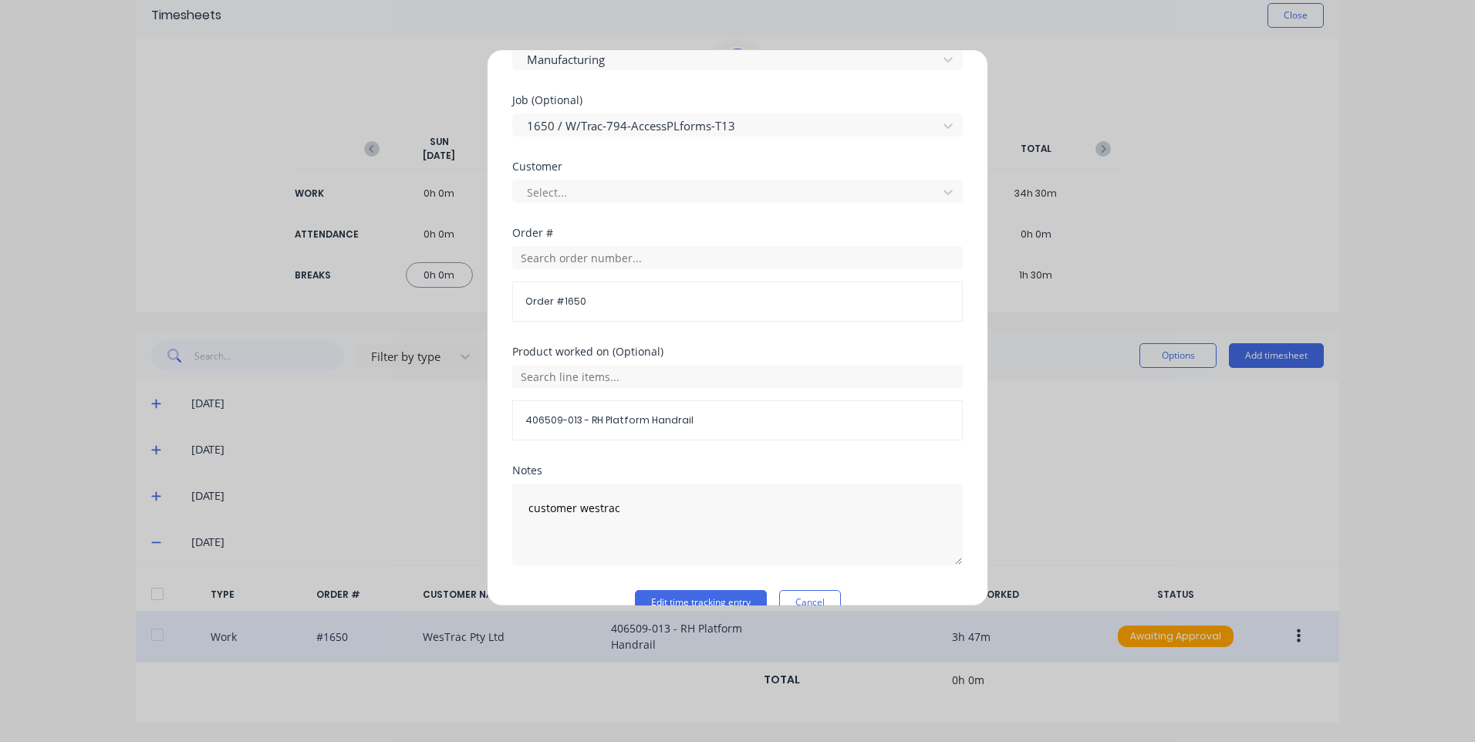
scroll to position [715, 0]
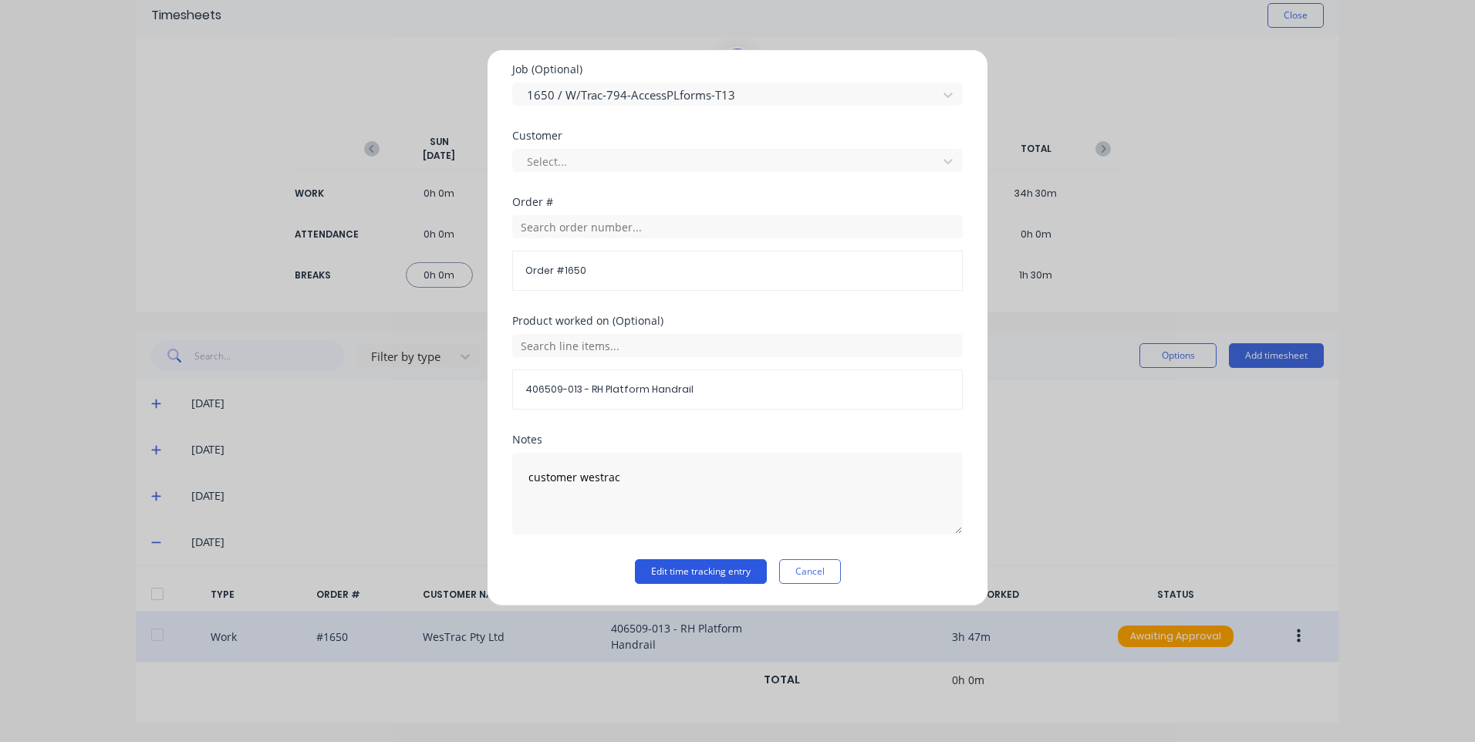
click at [710, 563] on button "Edit time tracking entry" at bounding box center [701, 571] width 132 height 25
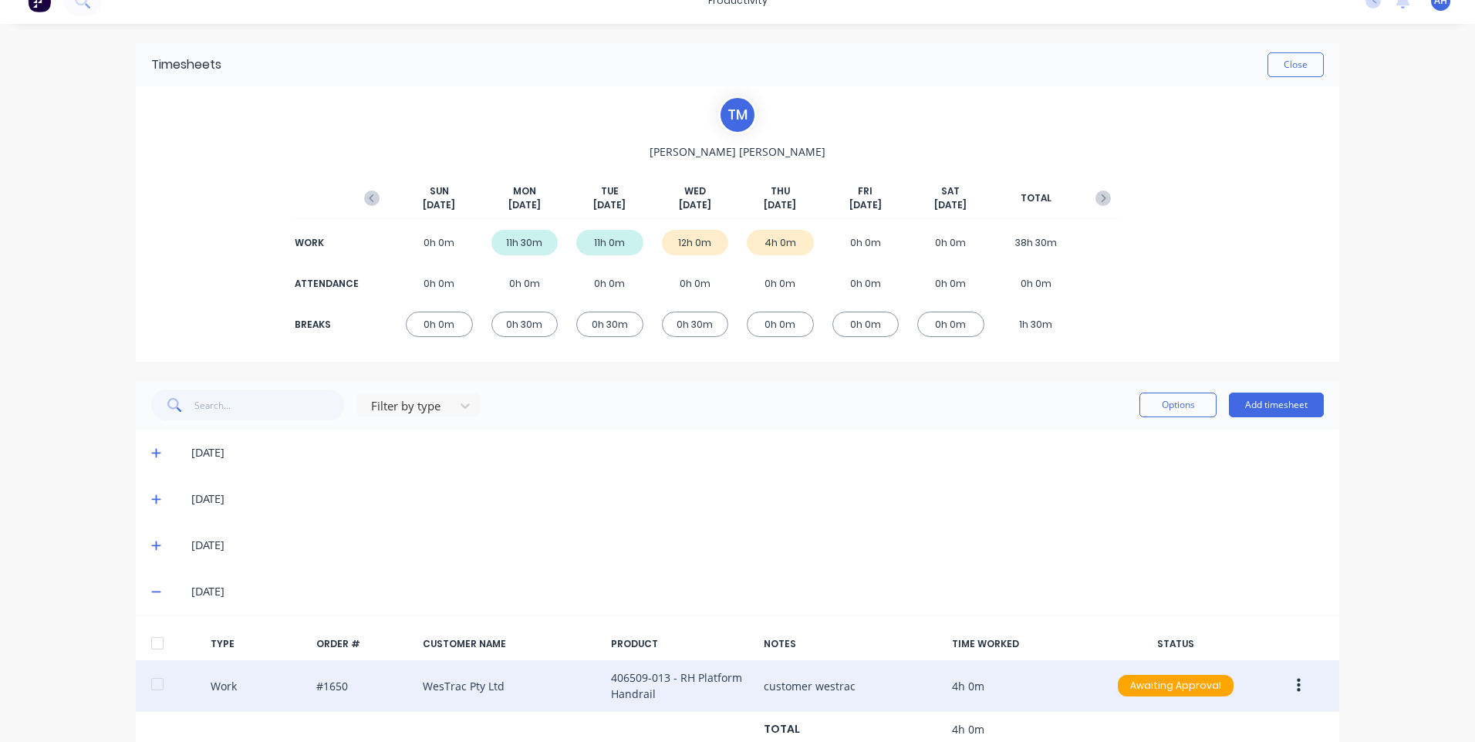
scroll to position [0, 0]
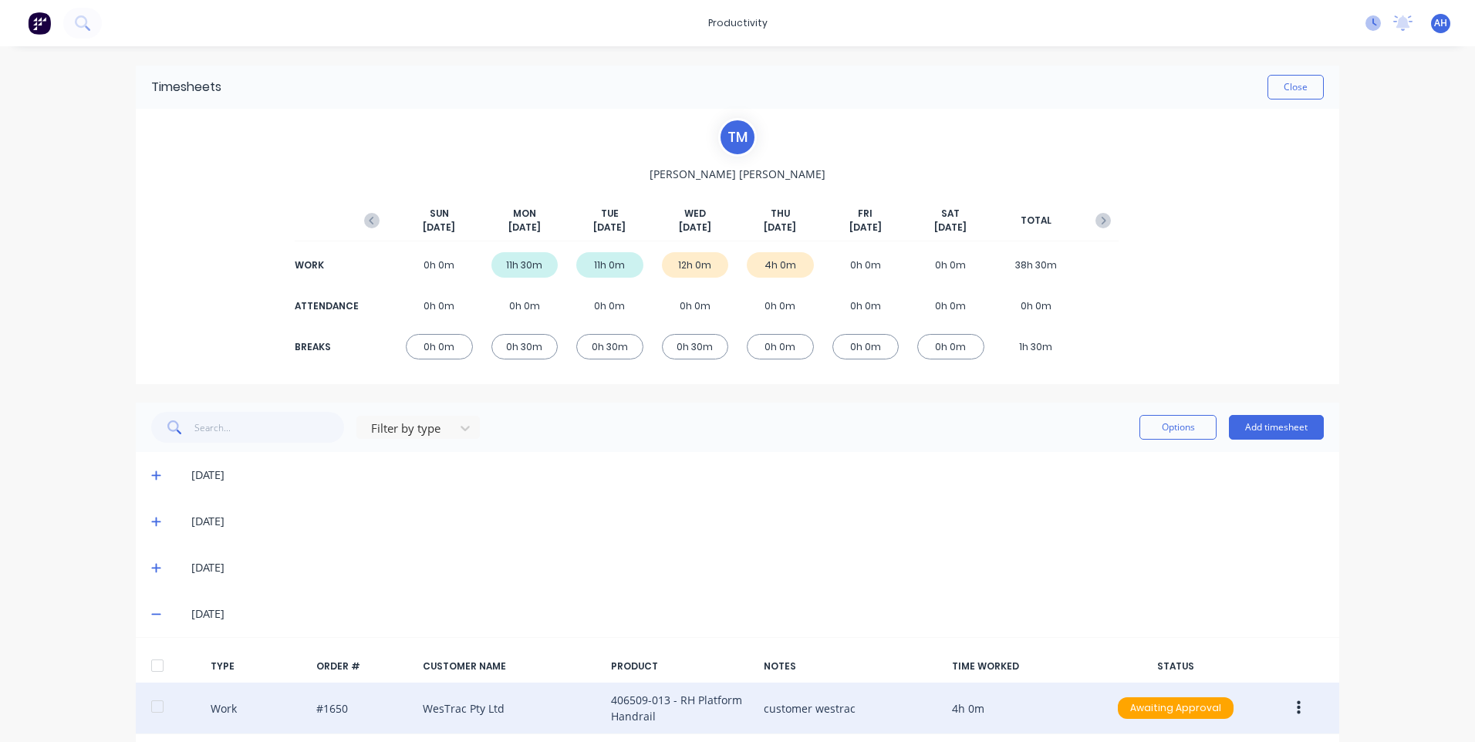
click at [1366, 20] on icon at bounding box center [1373, 22] width 15 height 15
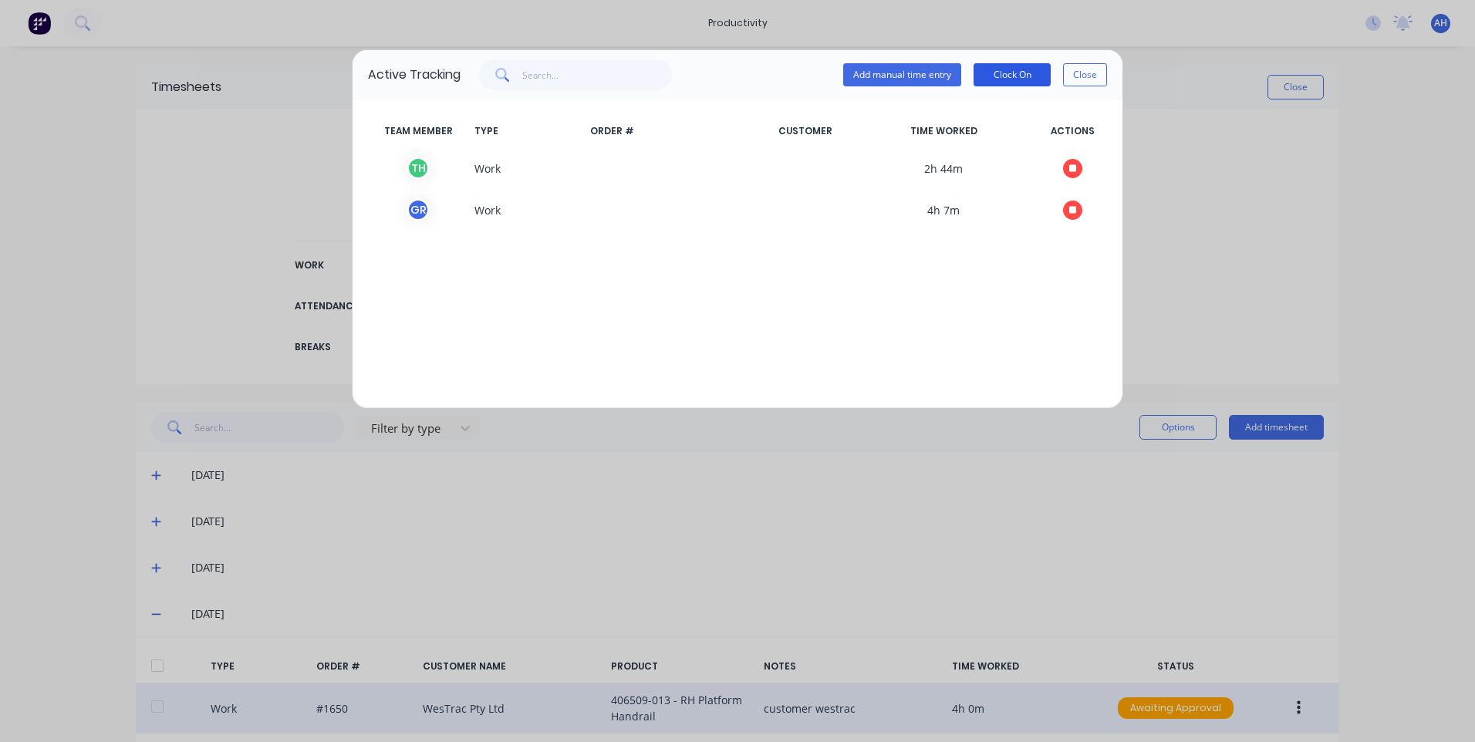
click at [1024, 76] on button "Clock On" at bounding box center [1012, 74] width 77 height 23
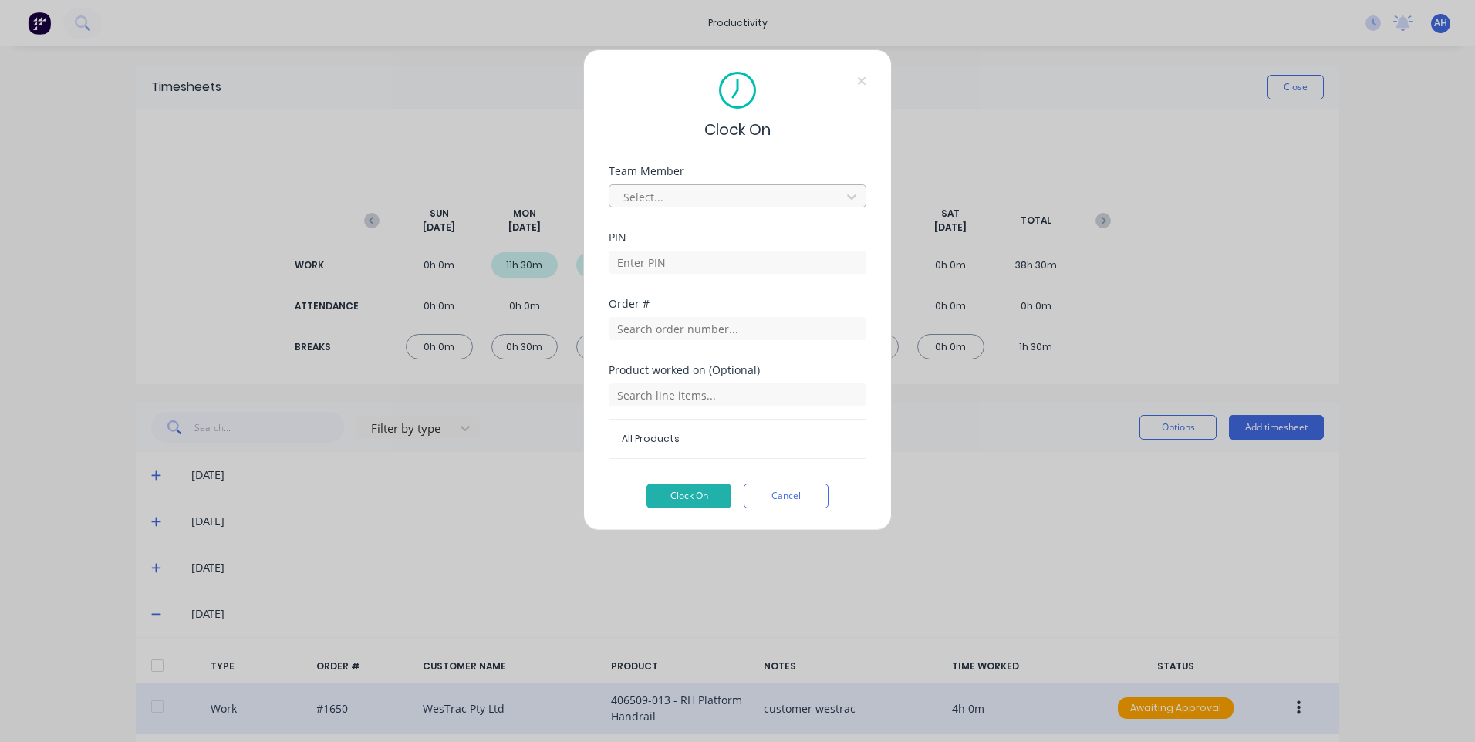
click at [747, 188] on div at bounding box center [727, 197] width 211 height 19
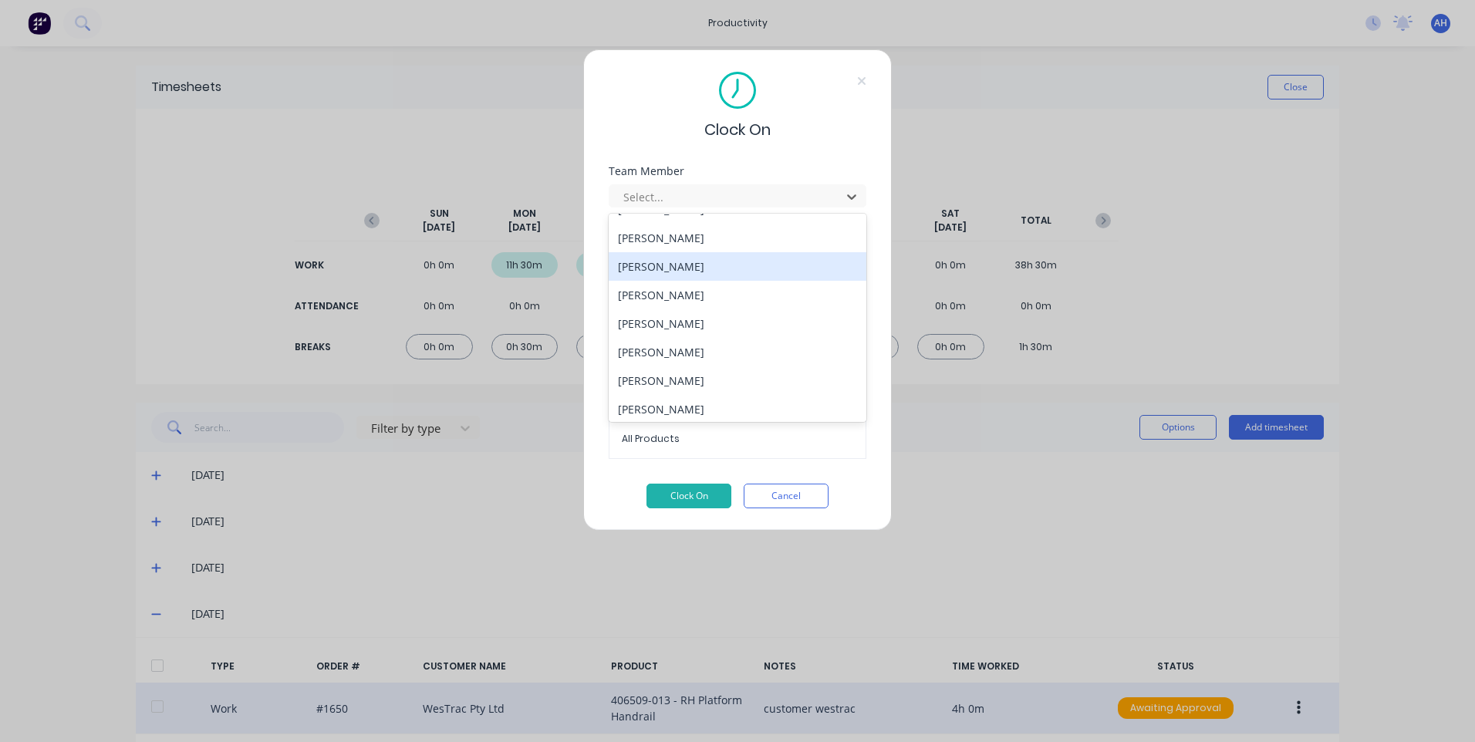
scroll to position [740, 0]
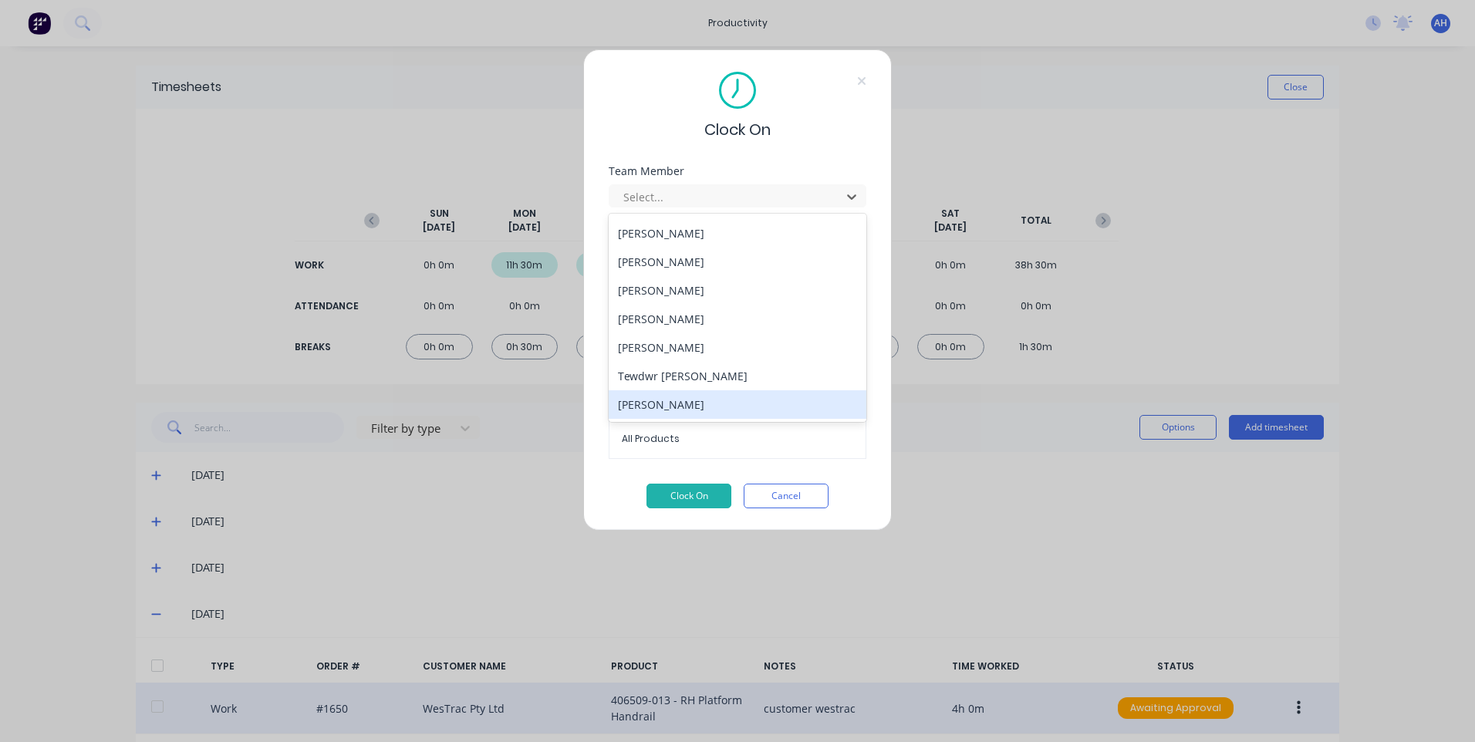
click at [716, 397] on div "[PERSON_NAME]" at bounding box center [738, 404] width 258 height 29
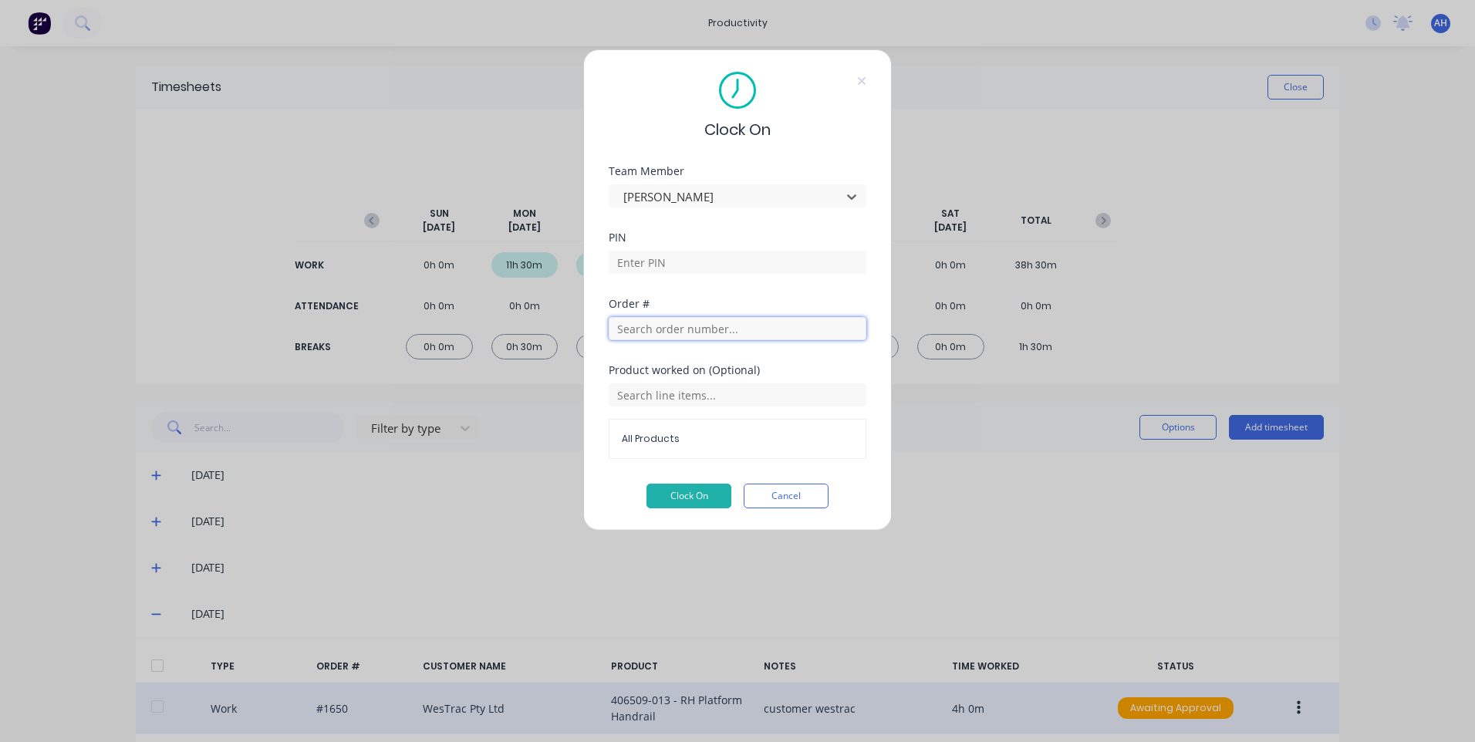
click at [715, 332] on input "text" at bounding box center [738, 328] width 258 height 23
click at [715, 259] on input at bounding box center [738, 262] width 258 height 23
type input "9576"
click at [735, 396] on input "text" at bounding box center [738, 394] width 258 height 23
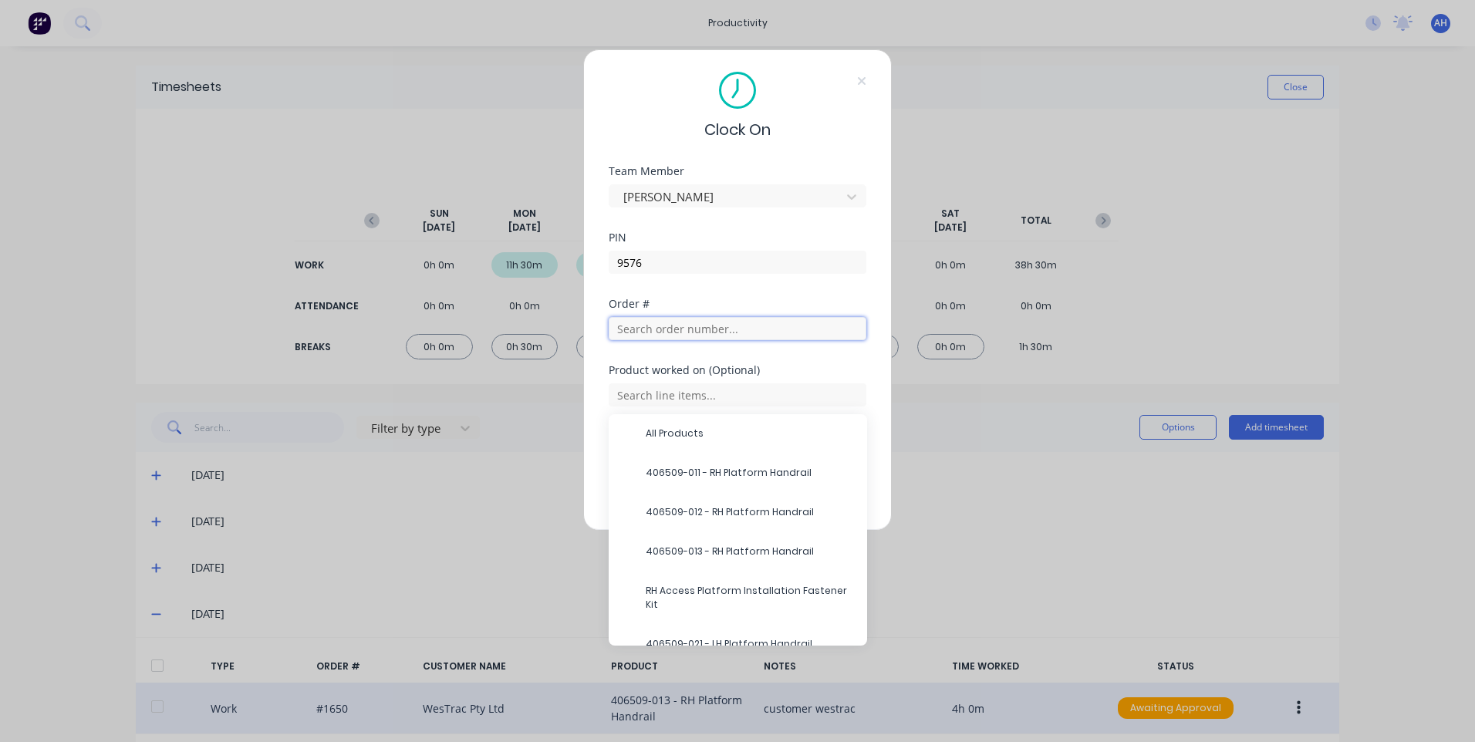
click at [796, 337] on input "text" at bounding box center [738, 328] width 258 height 23
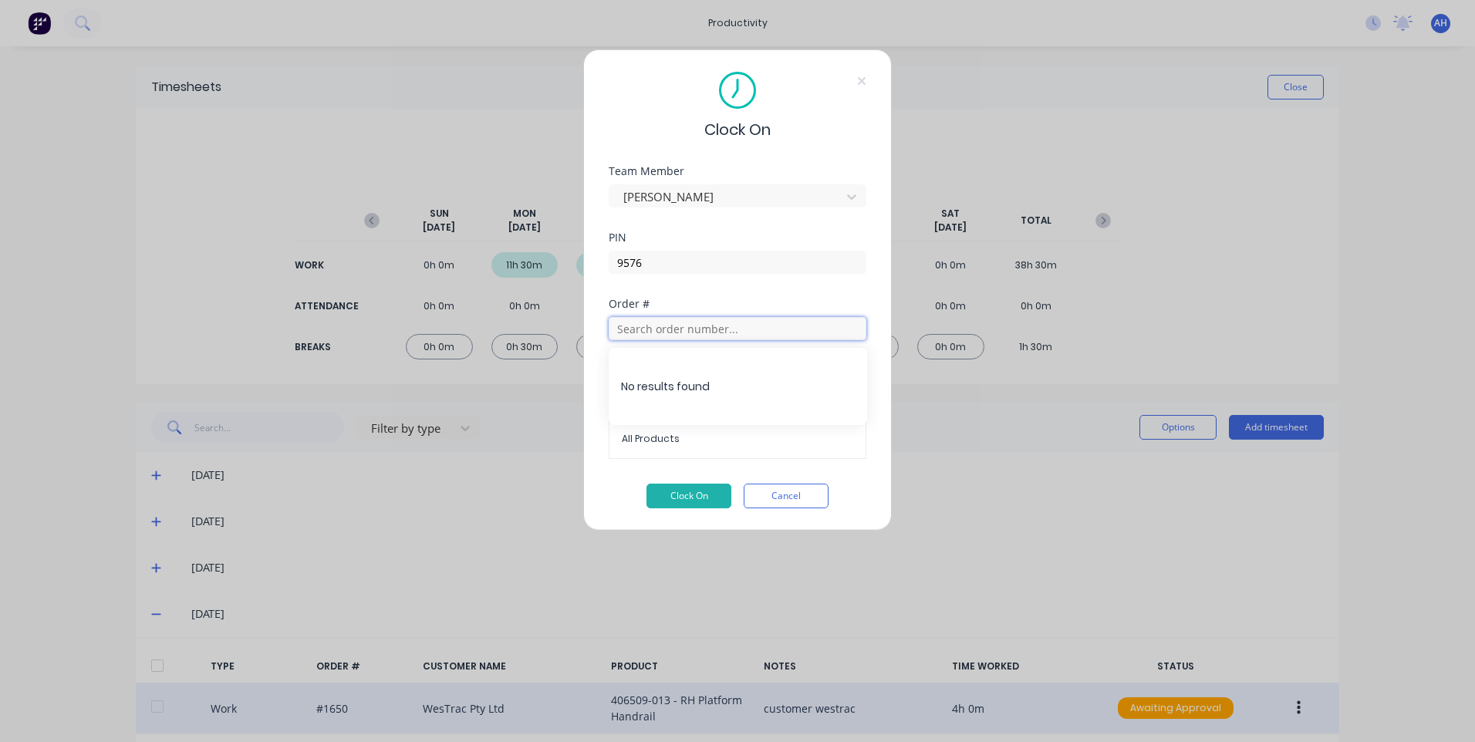
click at [775, 332] on input "text" at bounding box center [738, 328] width 258 height 23
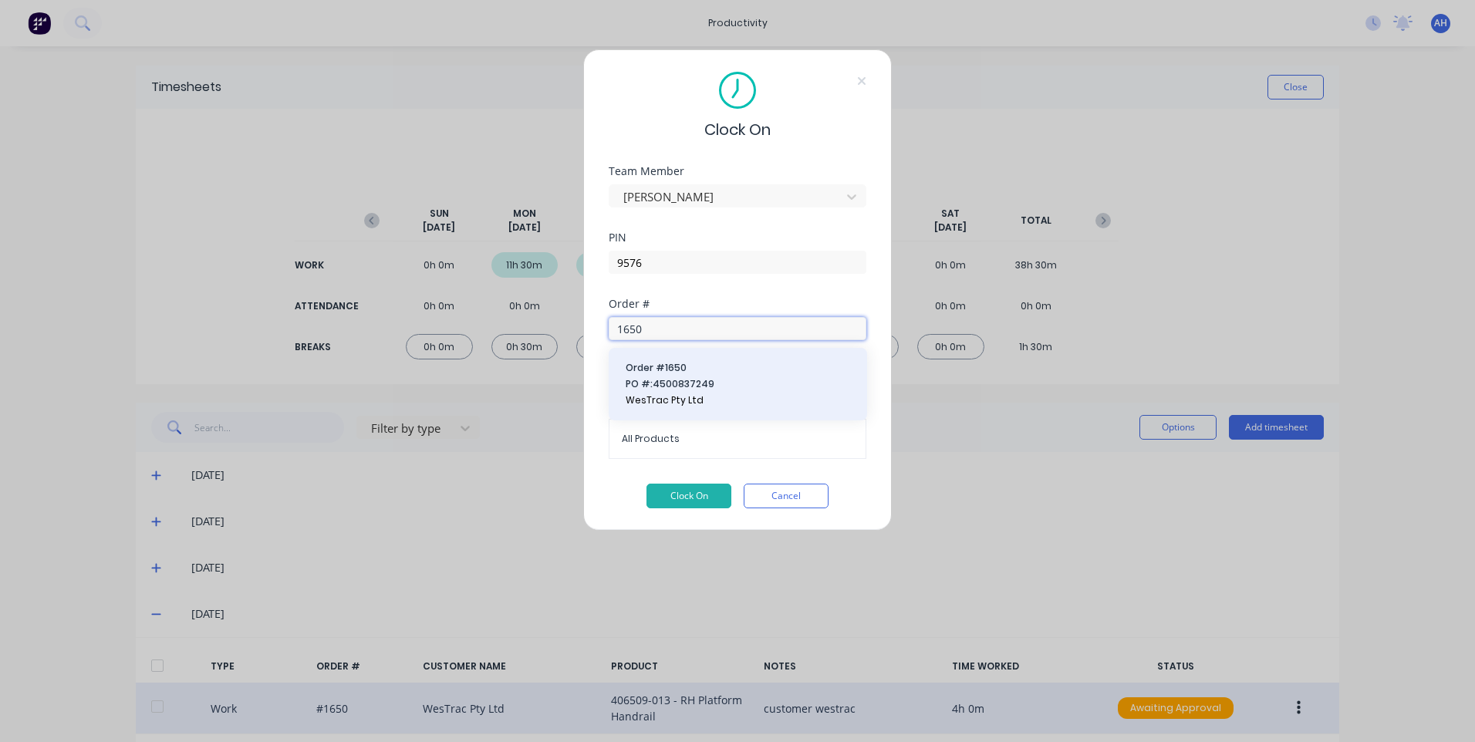
type input "1650"
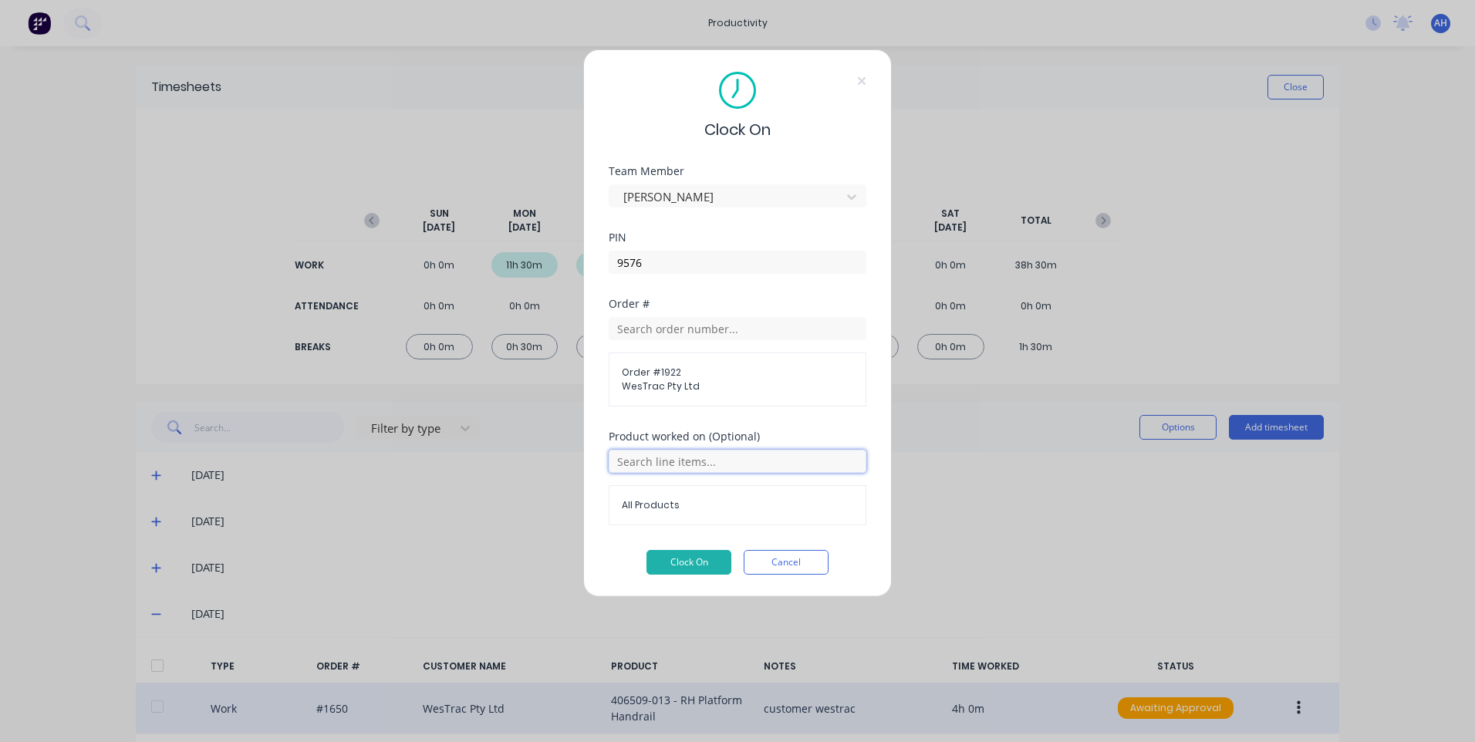
click at [721, 472] on input "text" at bounding box center [738, 461] width 258 height 23
click at [720, 387] on span "WesTrac Pty Ltd" at bounding box center [737, 387] width 231 height 14
click at [734, 323] on input "text" at bounding box center [738, 328] width 258 height 23
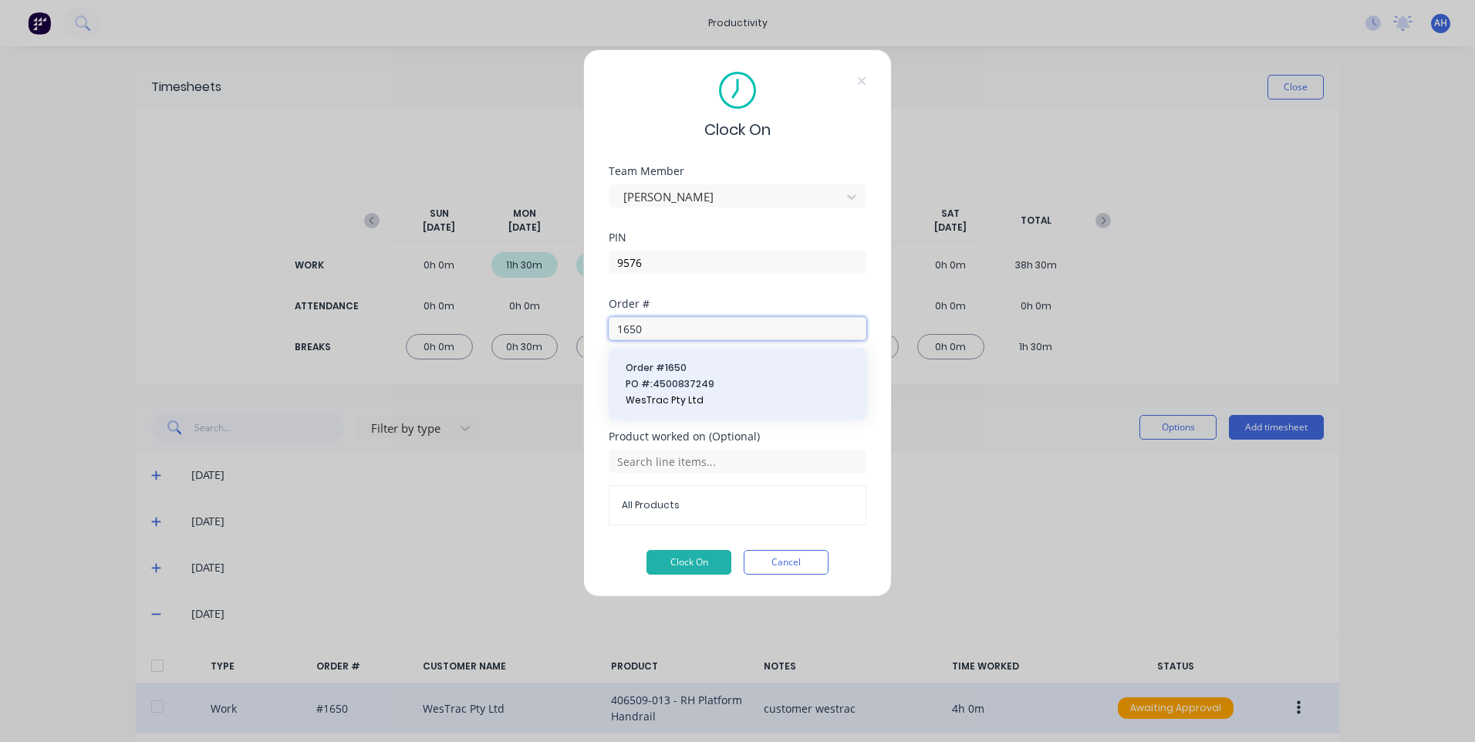
type input "1650"
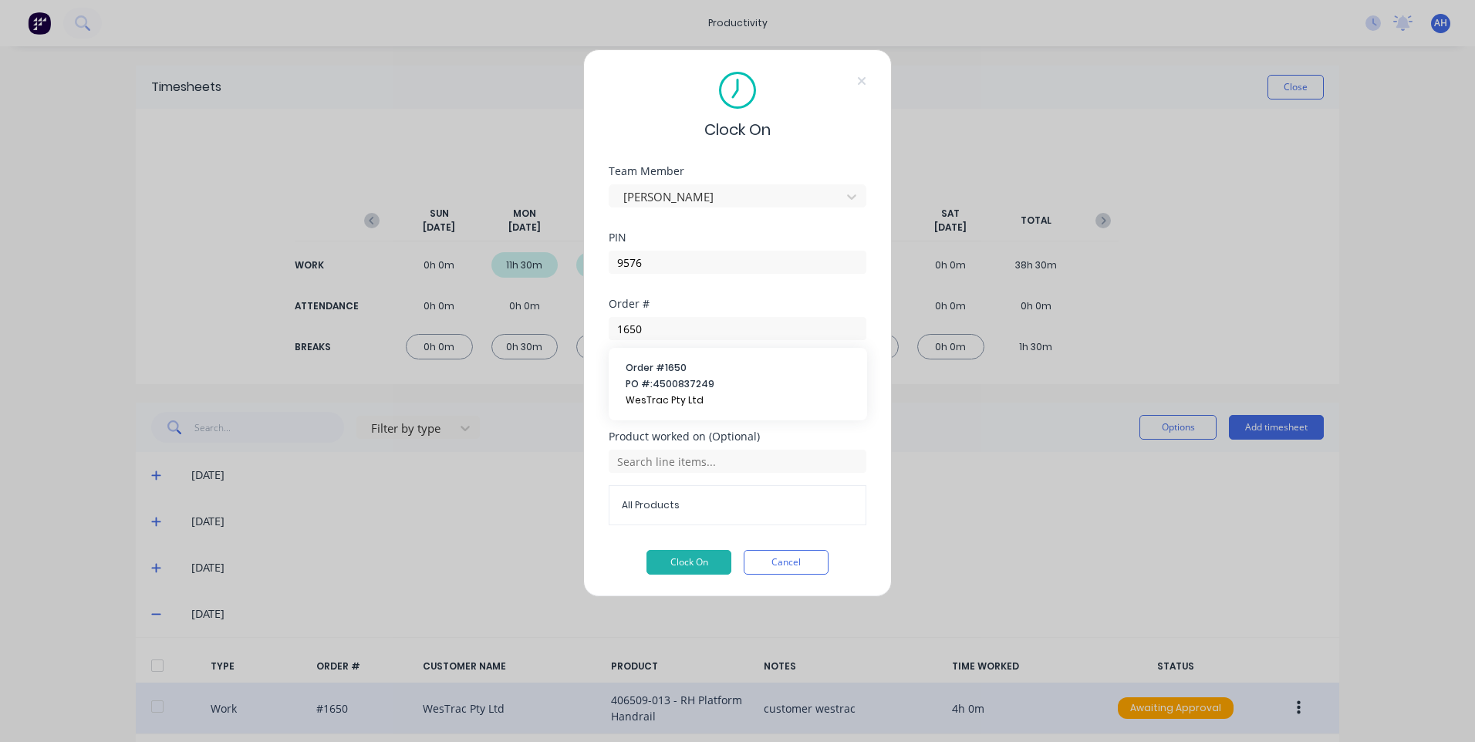
click at [715, 372] on span "Order # 1650" at bounding box center [738, 368] width 225 height 14
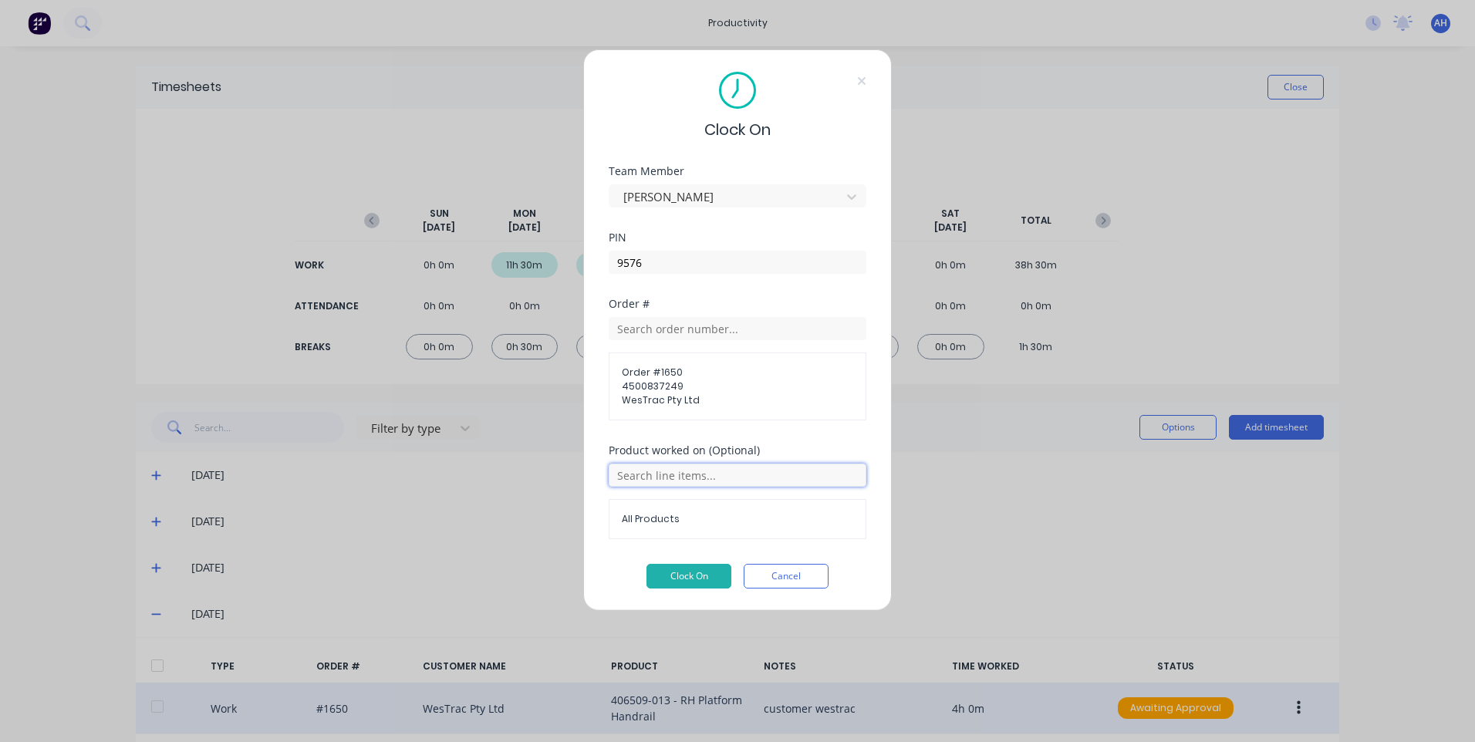
click at [721, 466] on input "text" at bounding box center [738, 475] width 258 height 23
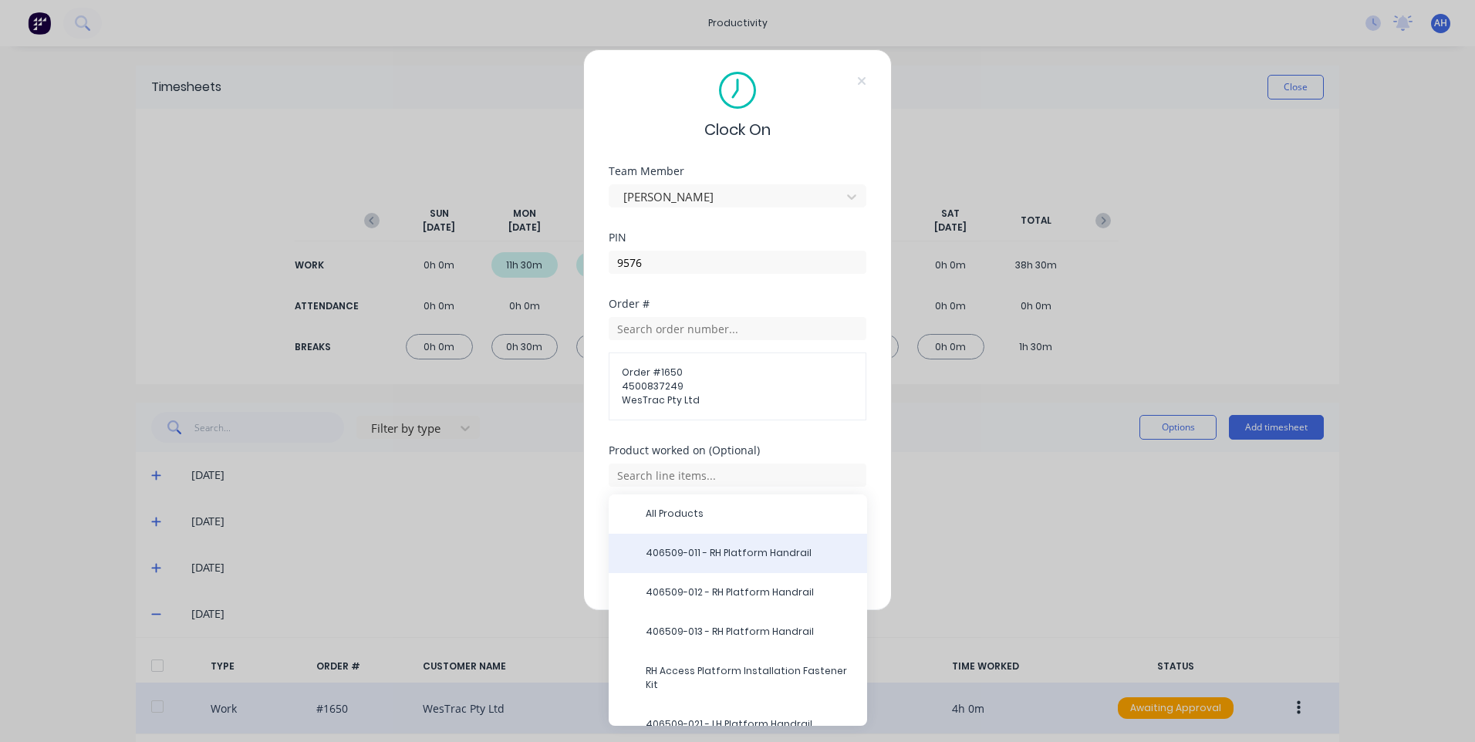
click at [735, 550] on span "406509-011 - RH Platform Handrail" at bounding box center [750, 553] width 209 height 14
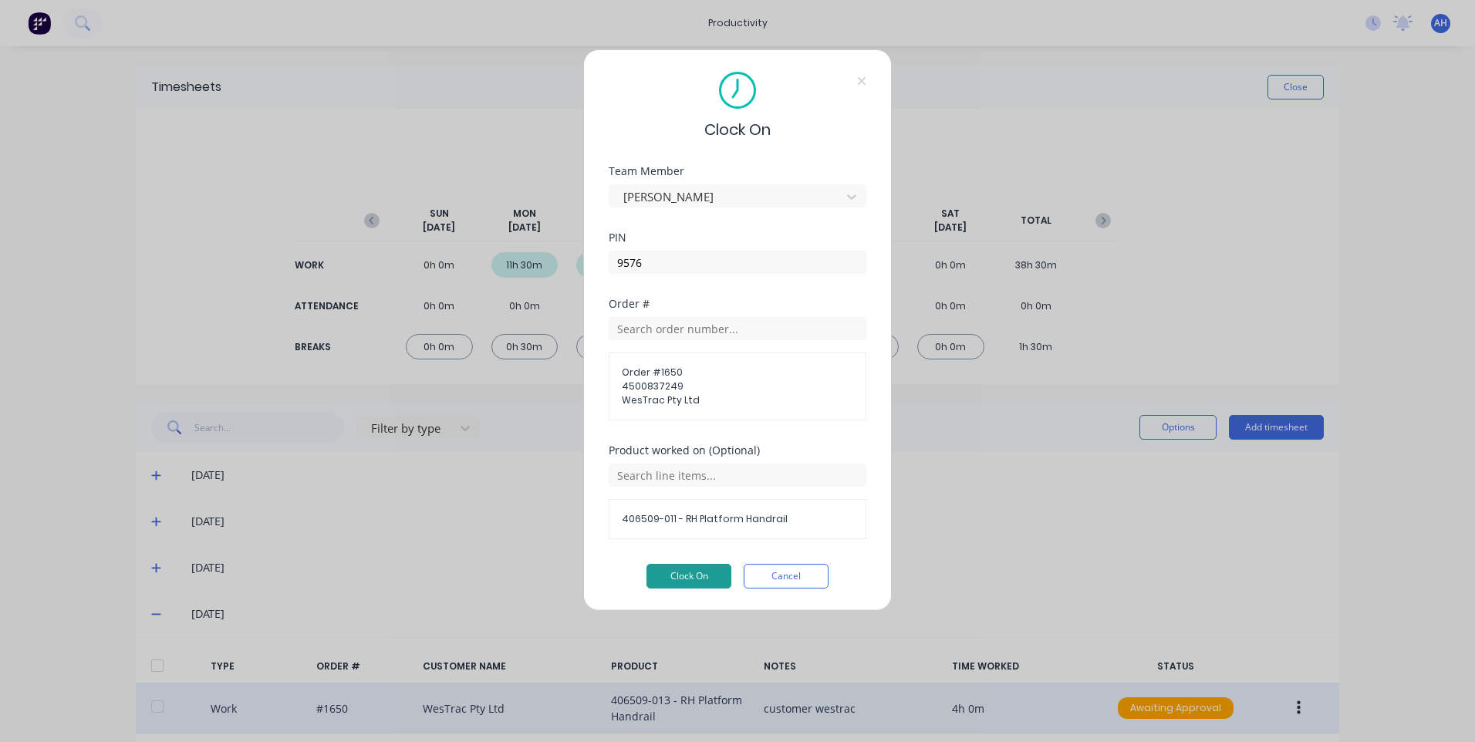
click at [698, 568] on button "Clock On" at bounding box center [689, 576] width 85 height 25
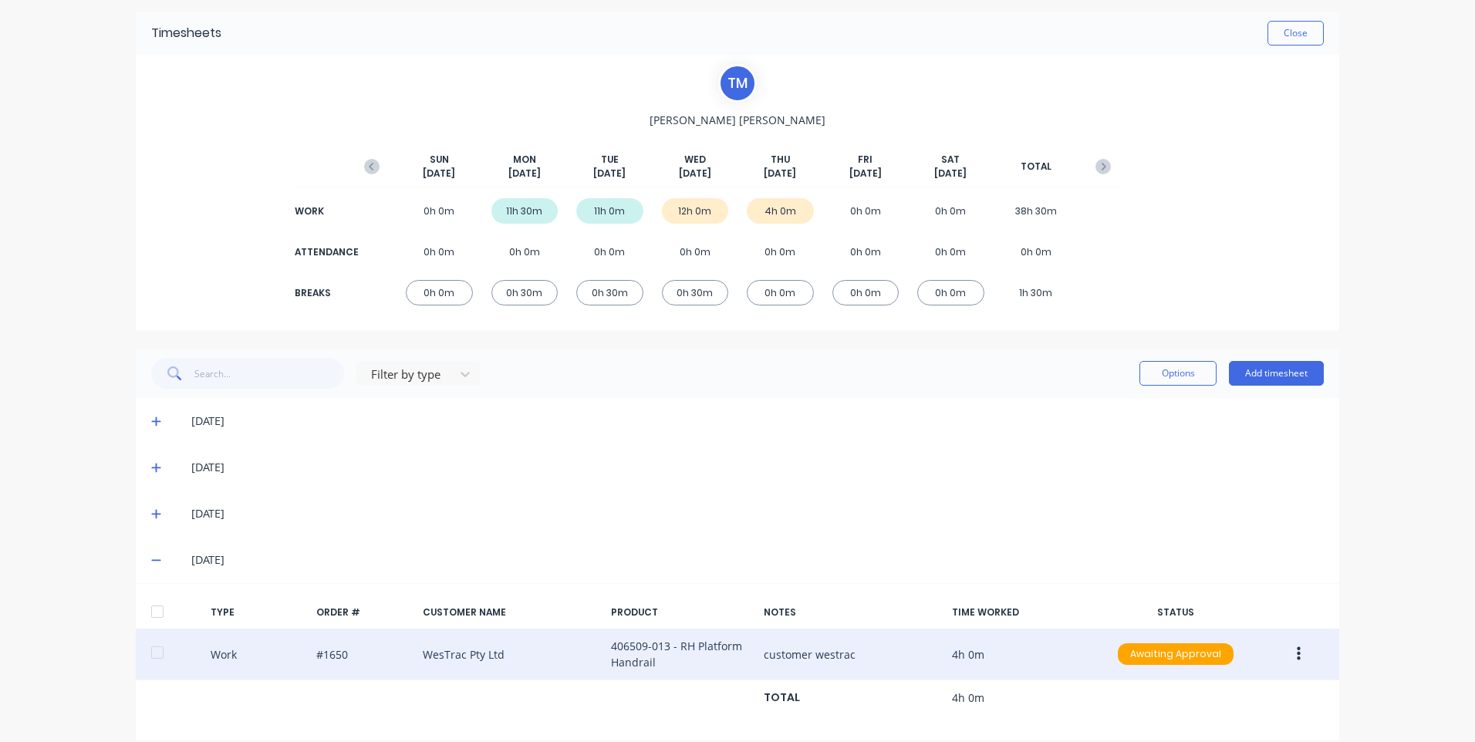
scroll to position [0, 0]
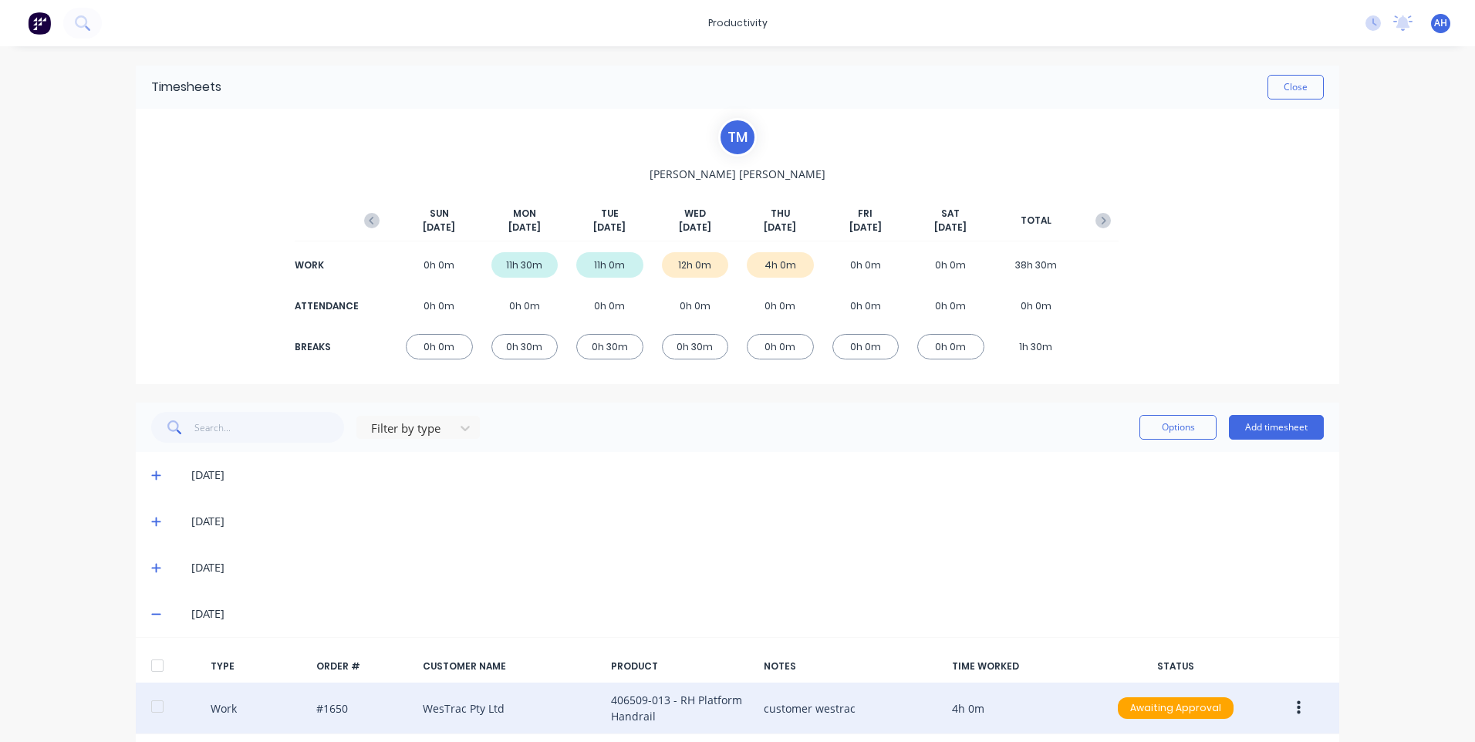
click at [47, 15] on img at bounding box center [39, 23] width 23 height 23
